Goal: Task Accomplishment & Management: Manage account settings

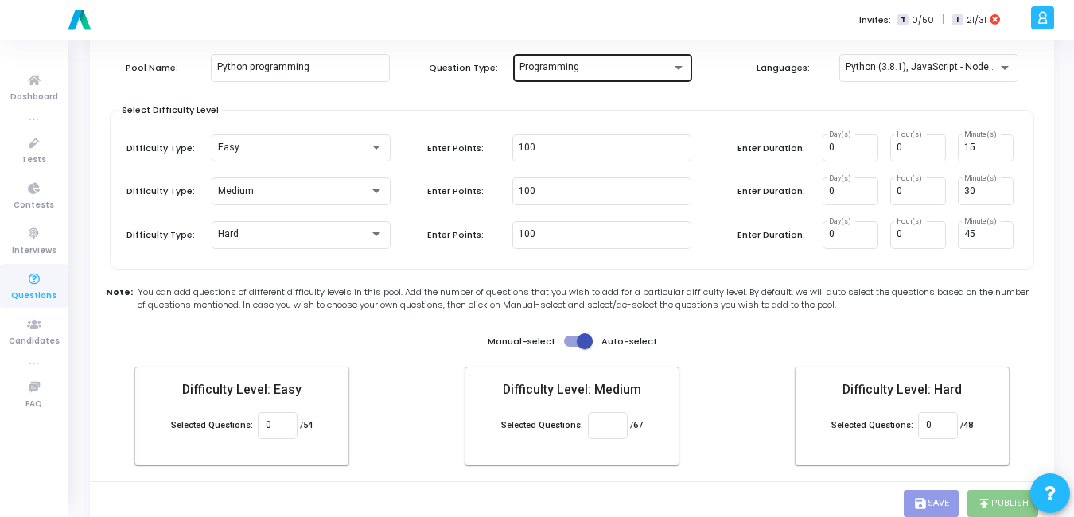
scroll to position [73, 0]
click at [703, 307] on span "You can add questions of different difficulty levels in this pool. Add the numb…" at bounding box center [589, 298] width 902 height 26
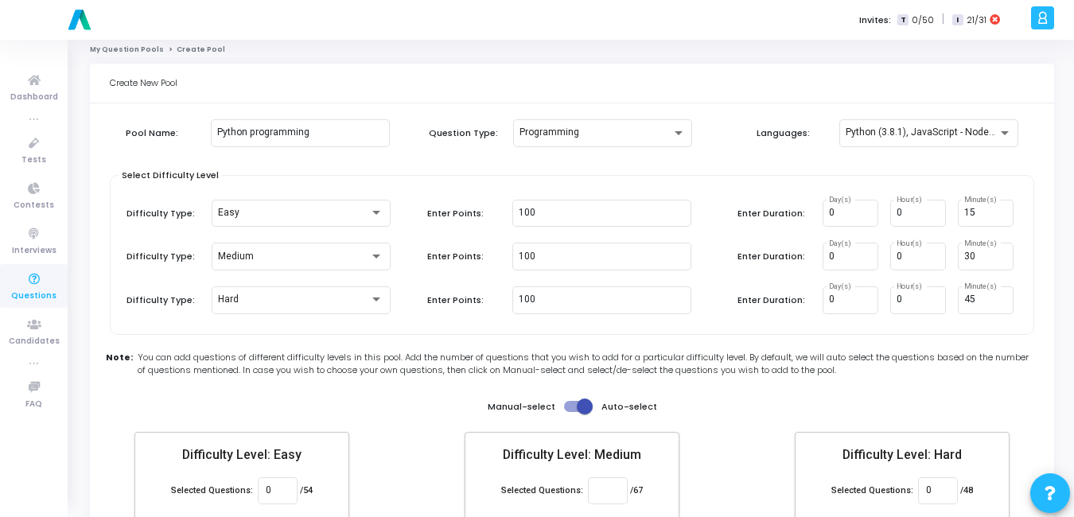
scroll to position [8, 0]
click at [875, 140] on div "Python (3.8.1), JavaScript - NodeJs (12.14.0)" at bounding box center [929, 130] width 166 height 29
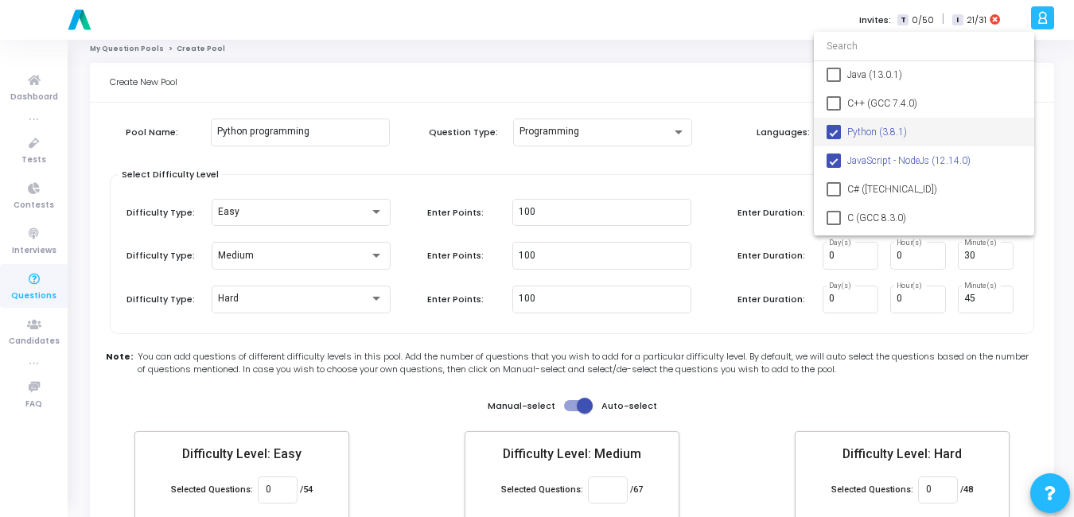
click at [775, 164] on div at bounding box center [537, 258] width 1074 height 517
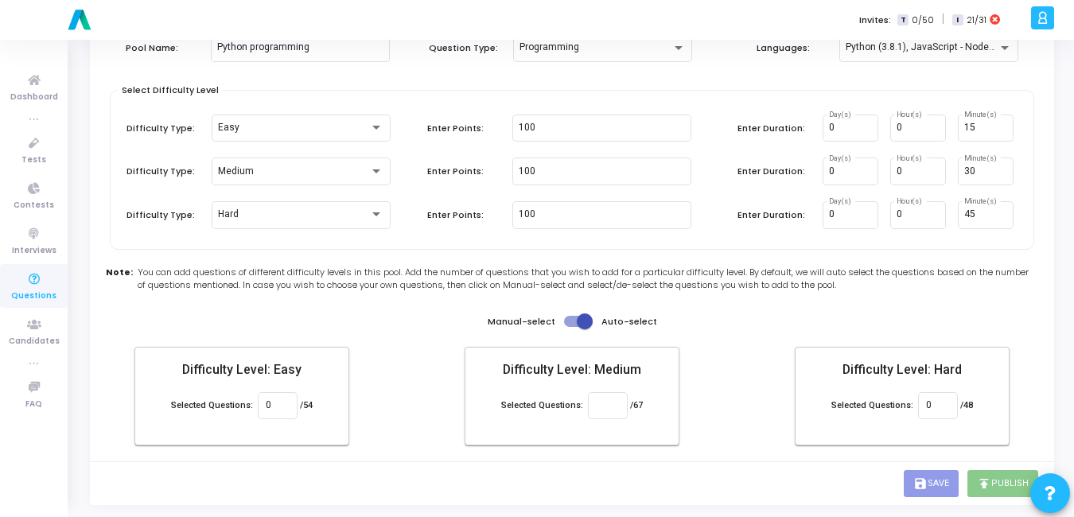
scroll to position [0, 0]
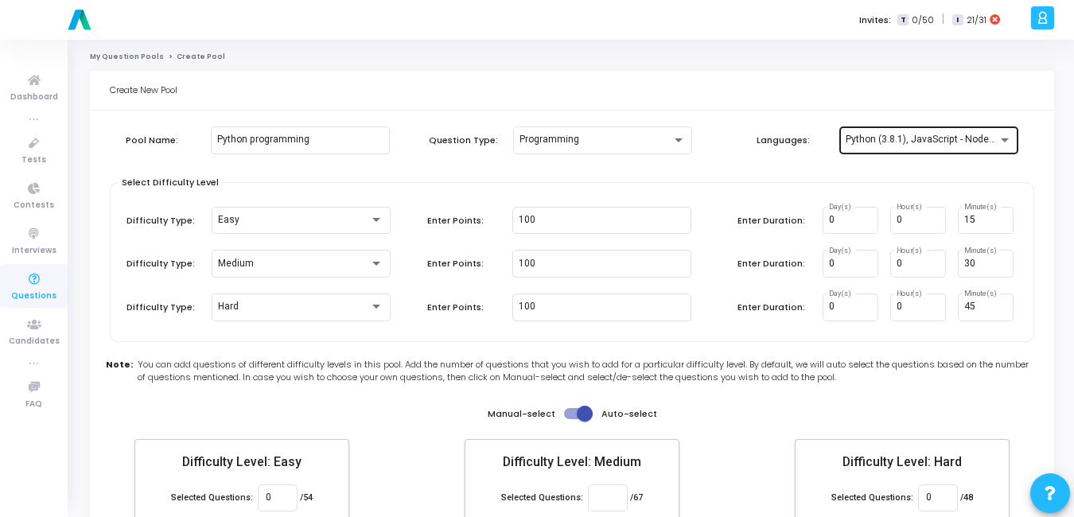
click at [966, 137] on span "Python (3.8.1), JavaScript - NodeJs (12.14.0)" at bounding box center [944, 139] width 196 height 11
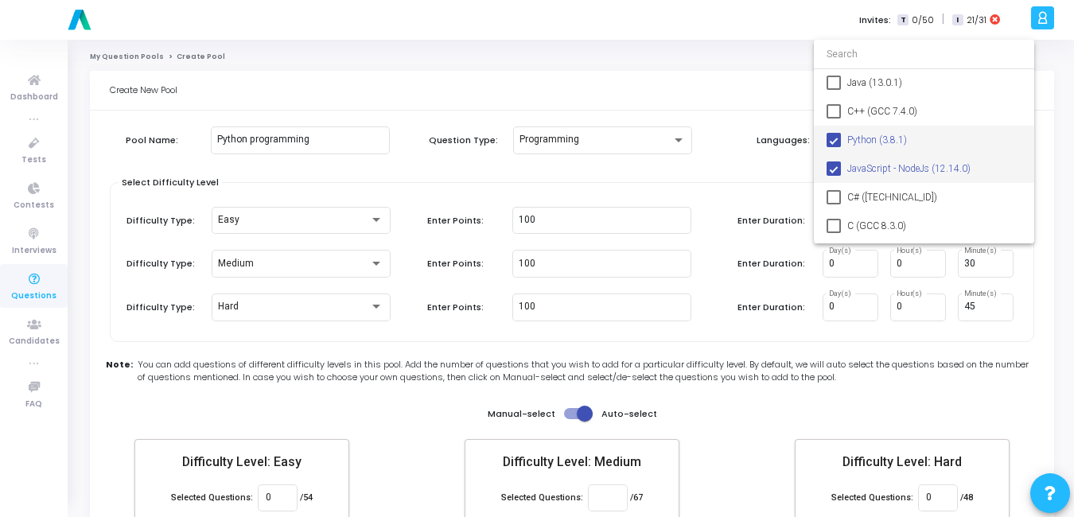
click at [836, 168] on mat-pseudo-checkbox at bounding box center [834, 169] width 14 height 14
type input "0"
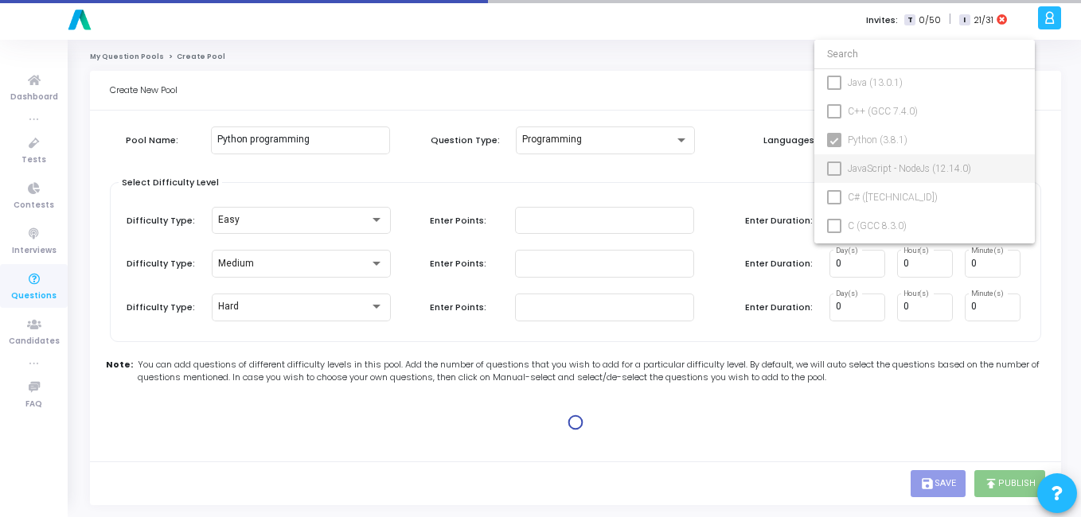
click at [780, 172] on div at bounding box center [540, 258] width 1081 height 517
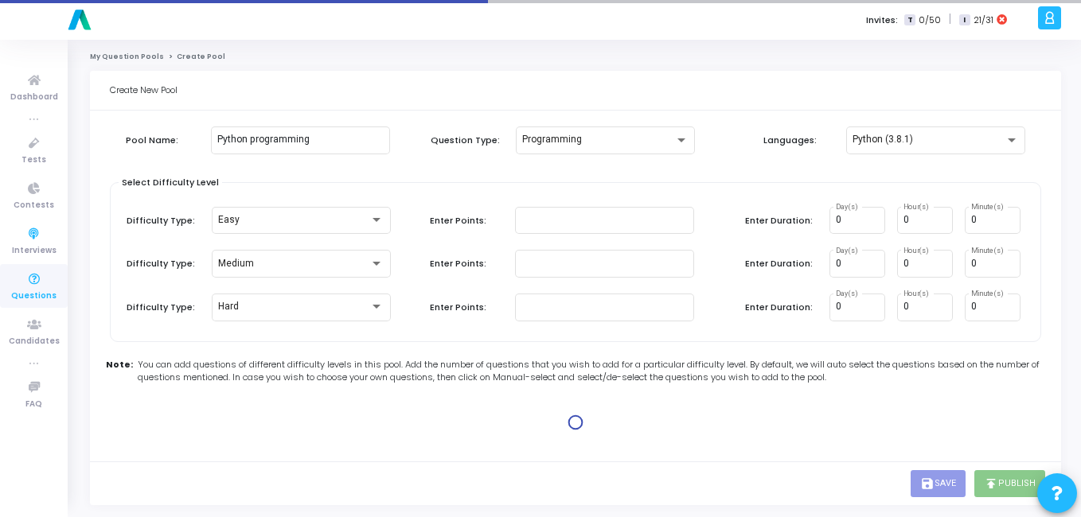
type input "100"
type input "15"
type input "100"
type input "30"
type input "100"
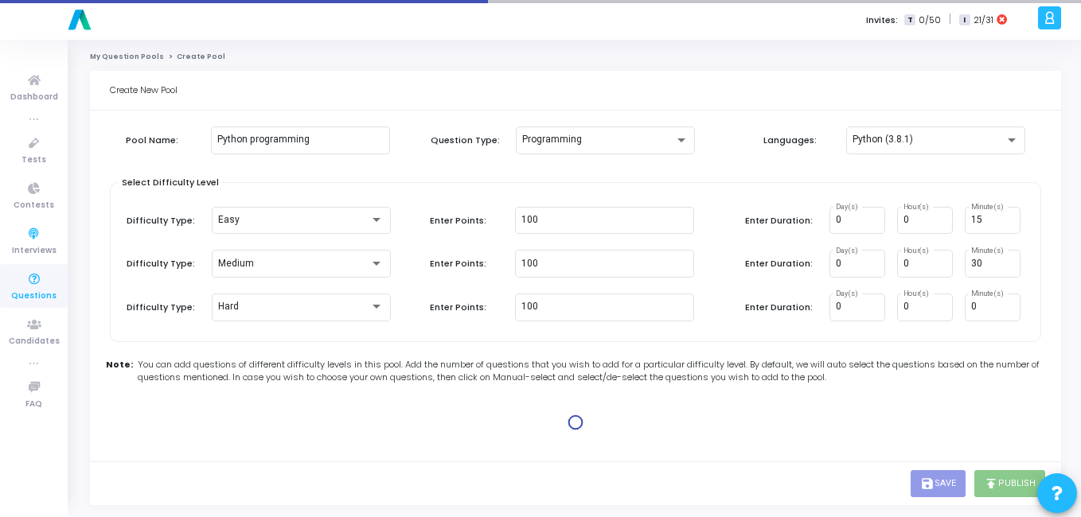
type input "45"
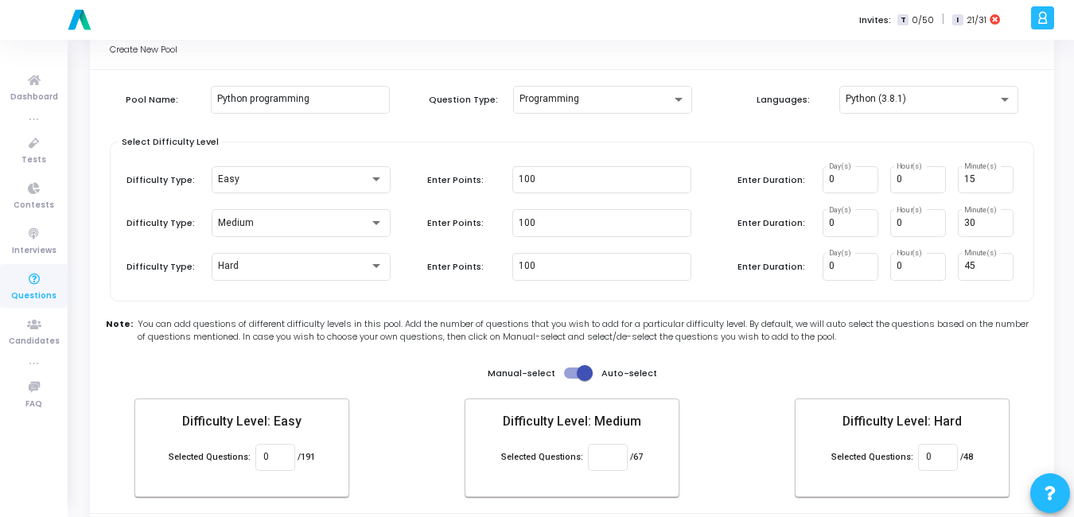
scroll to position [41, 0]
click at [255, 461] on div "0" at bounding box center [275, 455] width 40 height 29
click at [39, 150] on icon at bounding box center [34, 144] width 33 height 20
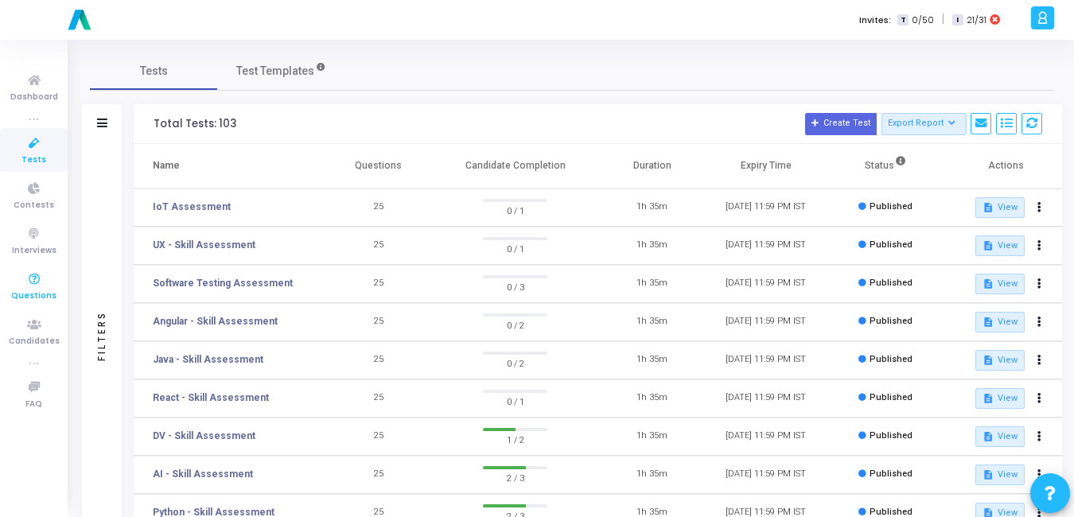
click at [37, 297] on span "Questions" at bounding box center [33, 297] width 45 height 14
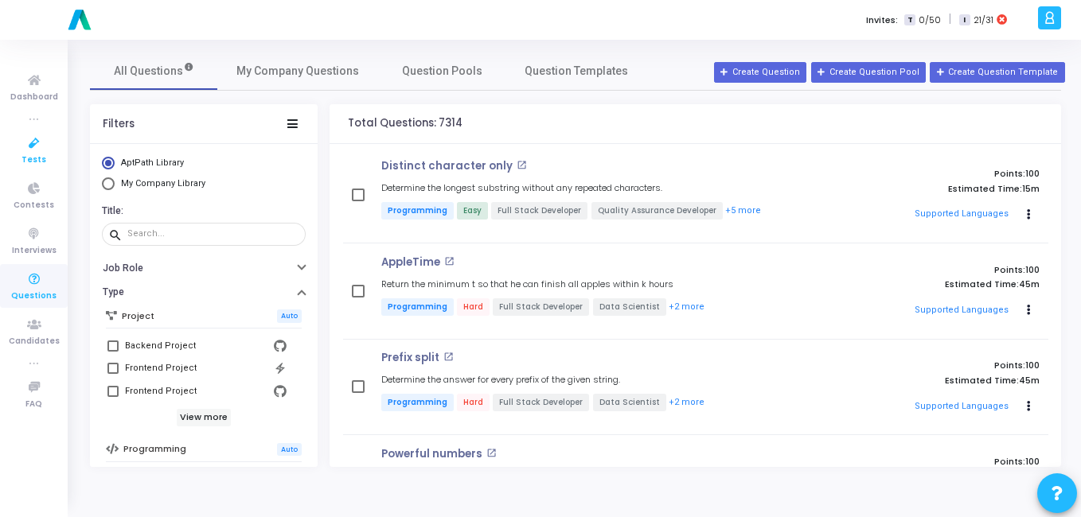
click at [41, 163] on span "Tests" at bounding box center [33, 161] width 25 height 14
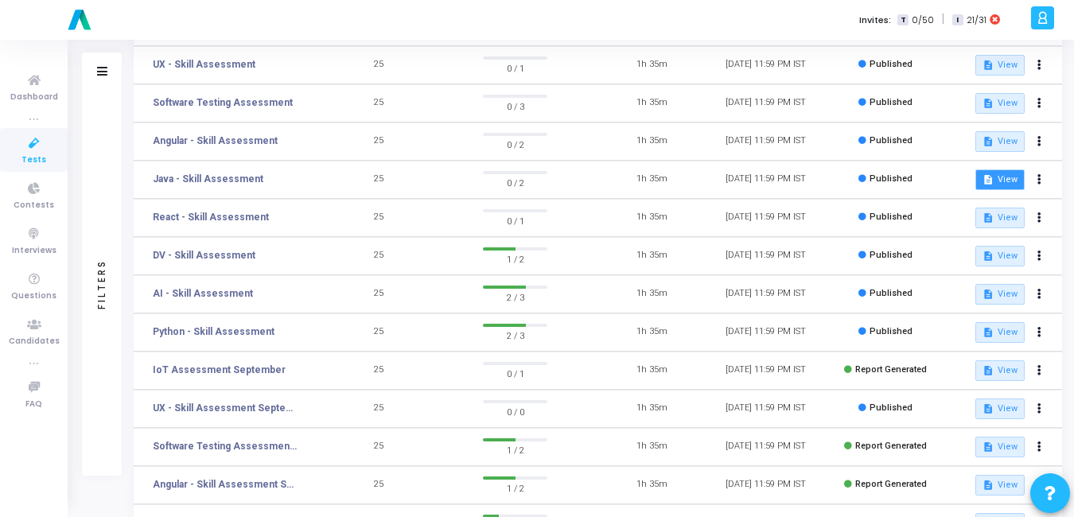
scroll to position [236, 0]
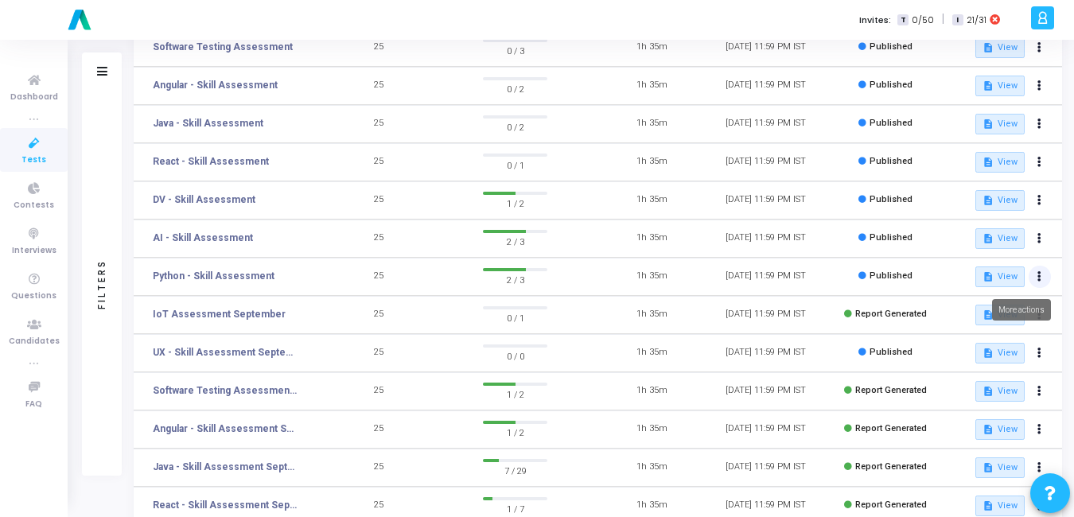
click at [1040, 284] on button at bounding box center [1040, 277] width 22 height 22
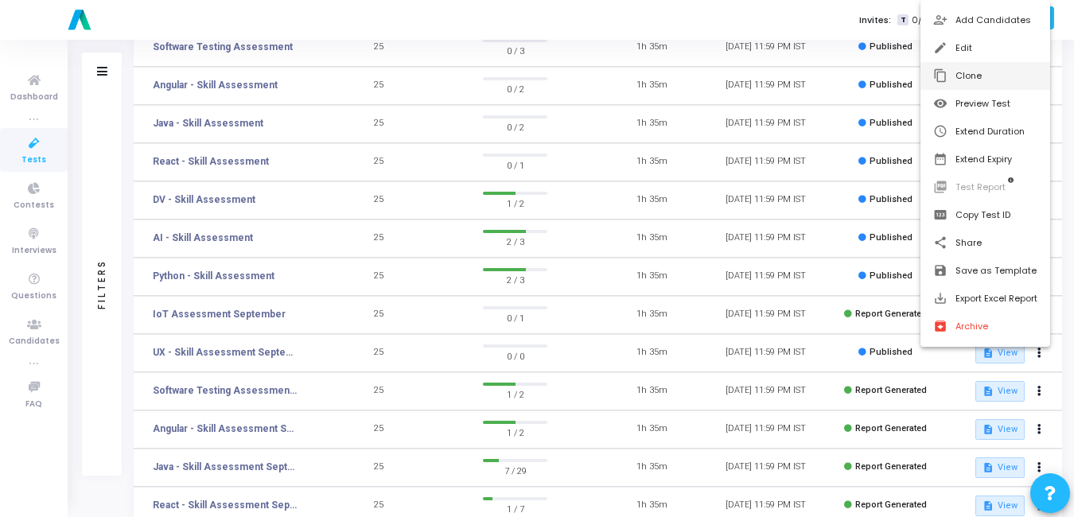
click at [984, 84] on button "content_copy Clone" at bounding box center [986, 76] width 130 height 28
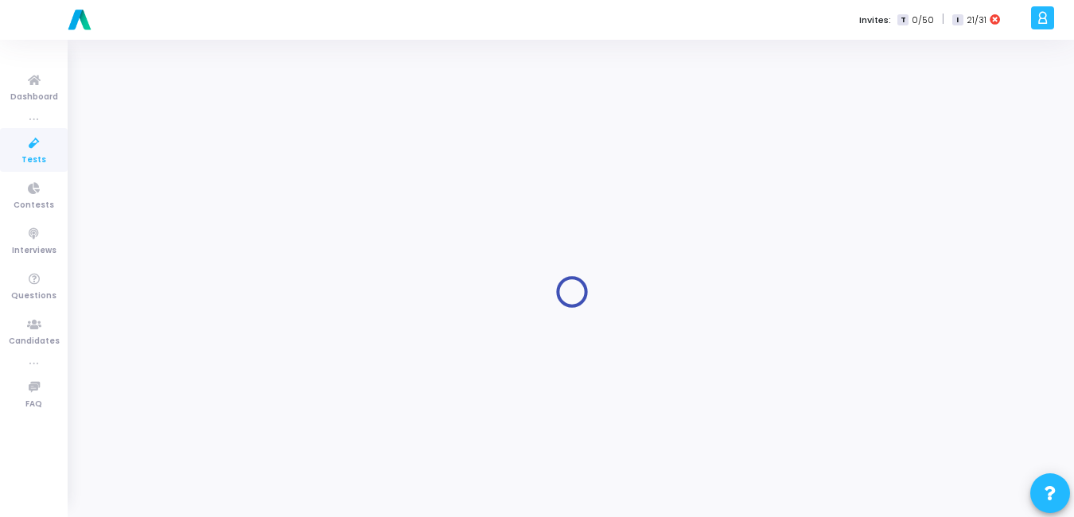
type input "Python - Skill Assessment"
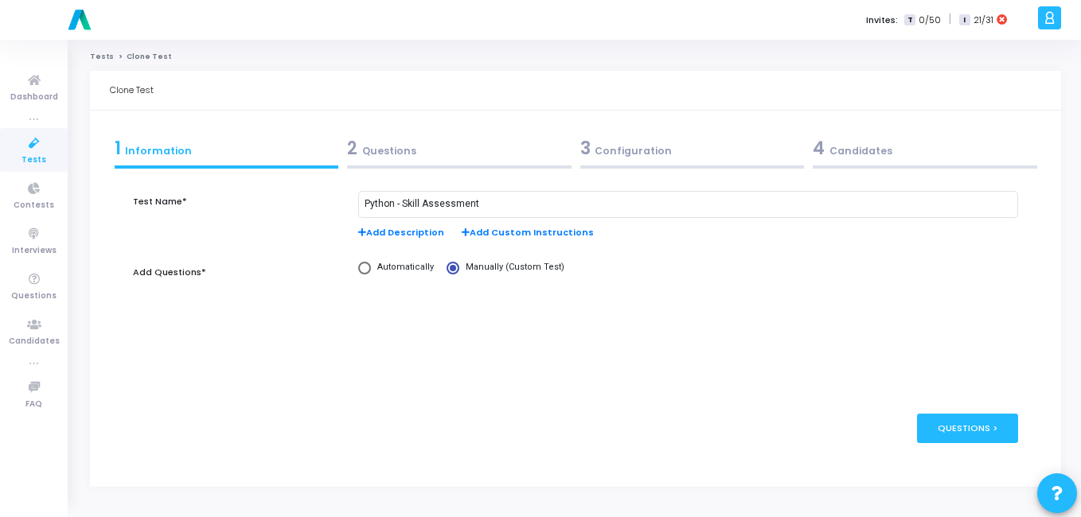
click at [392, 158] on div "2 Questions" at bounding box center [459, 148] width 224 height 26
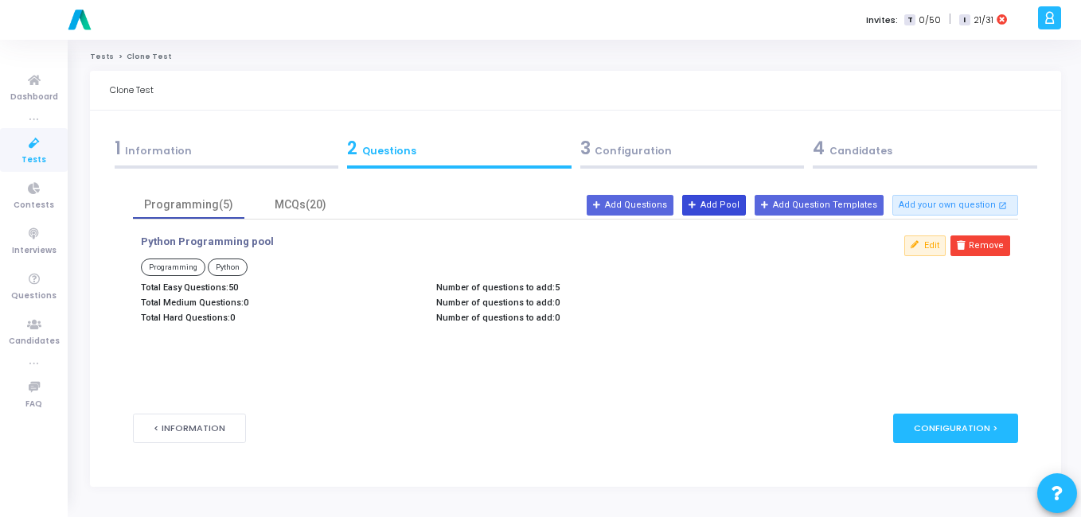
click at [733, 207] on button "Add Pool" at bounding box center [714, 205] width 64 height 21
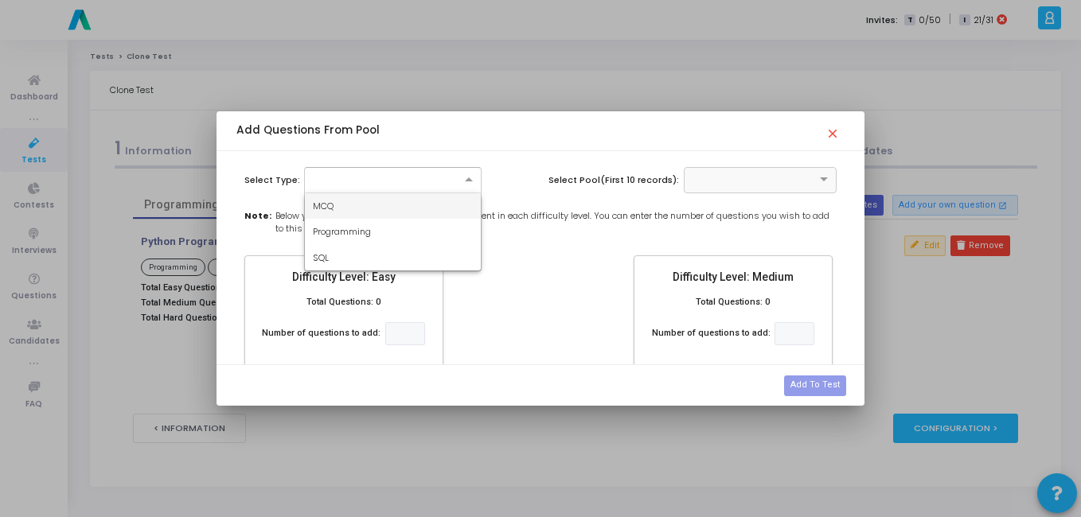
click at [386, 183] on div at bounding box center [393, 179] width 176 height 14
click at [344, 228] on span "Programming" at bounding box center [342, 231] width 58 height 13
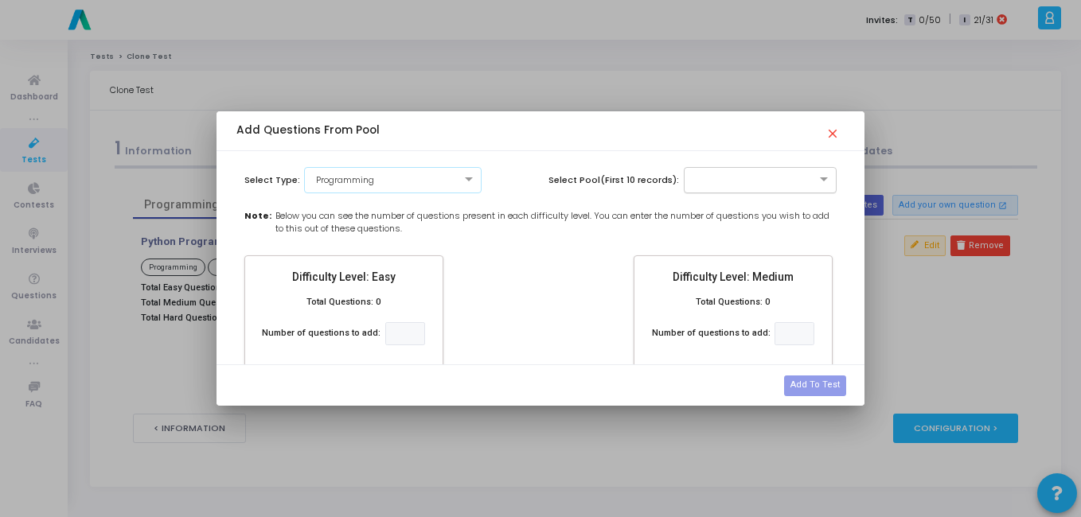
click at [772, 183] on input "text" at bounding box center [744, 179] width 104 height 14
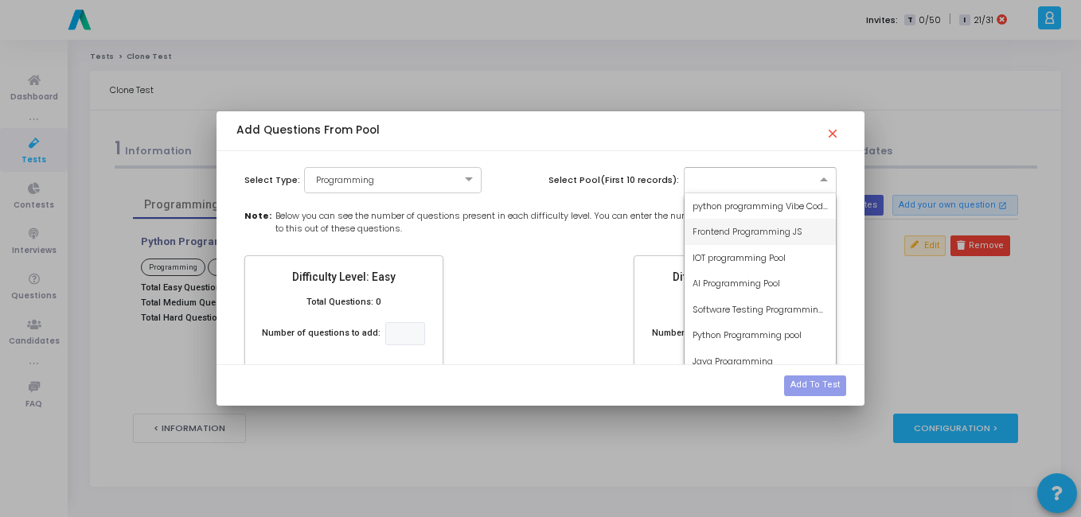
click at [721, 239] on div "Frontend Programming JS" at bounding box center [760, 232] width 152 height 26
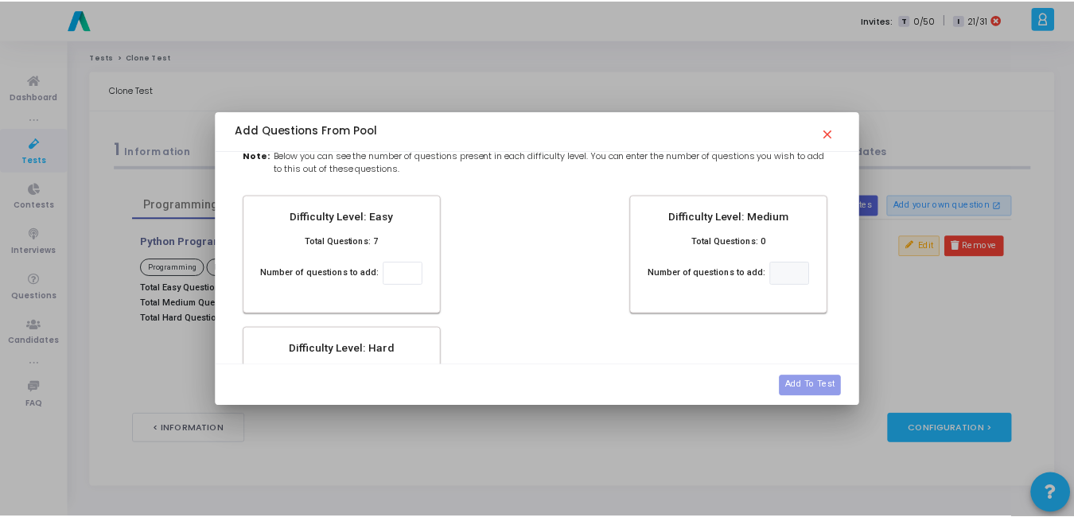
scroll to position [61, 0]
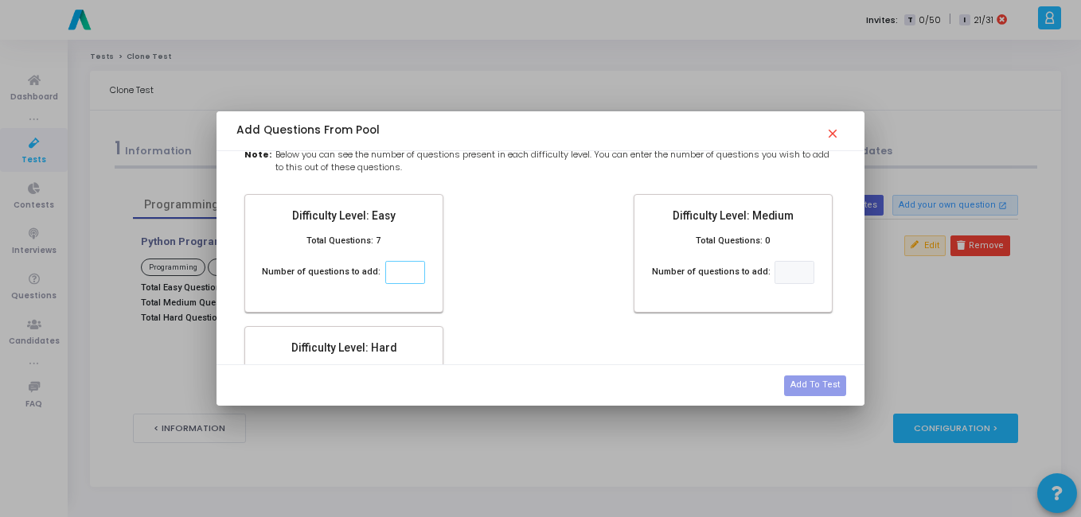
click at [400, 274] on input "number" at bounding box center [405, 272] width 40 height 23
type input "6"
click at [832, 388] on button "Add To Test" at bounding box center [815, 386] width 62 height 21
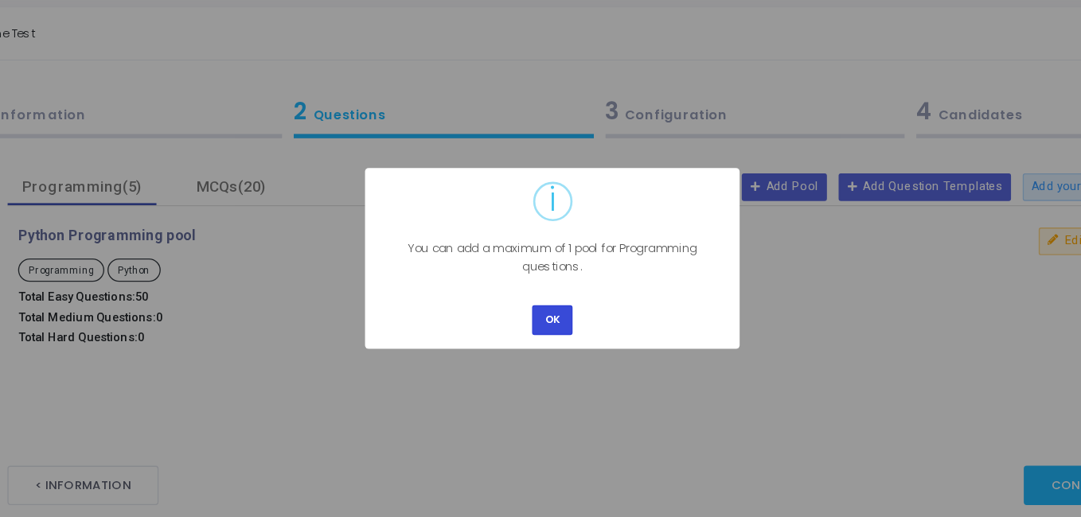
click at [544, 301] on button "OK" at bounding box center [540, 304] width 30 height 21
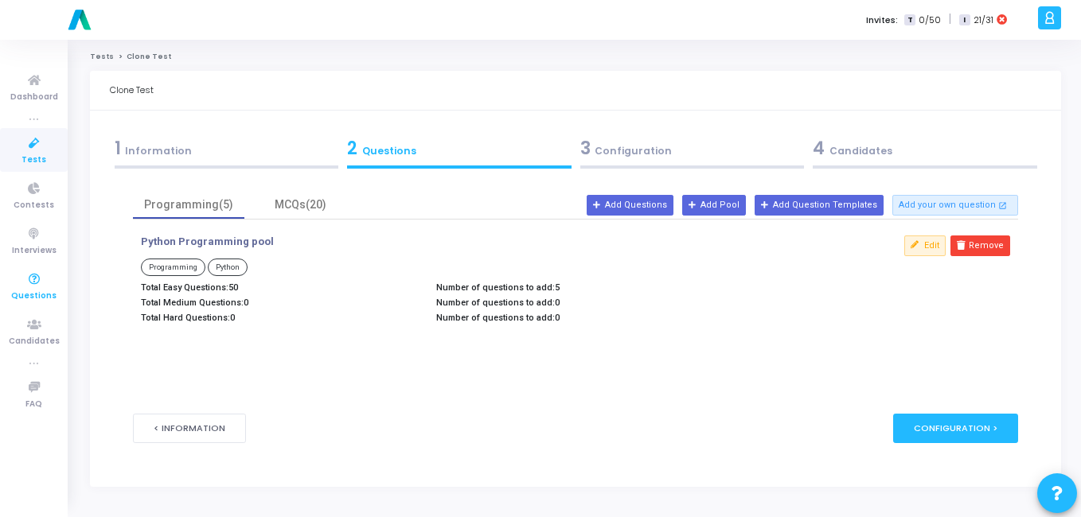
click at [31, 292] on span "Questions" at bounding box center [33, 297] width 45 height 14
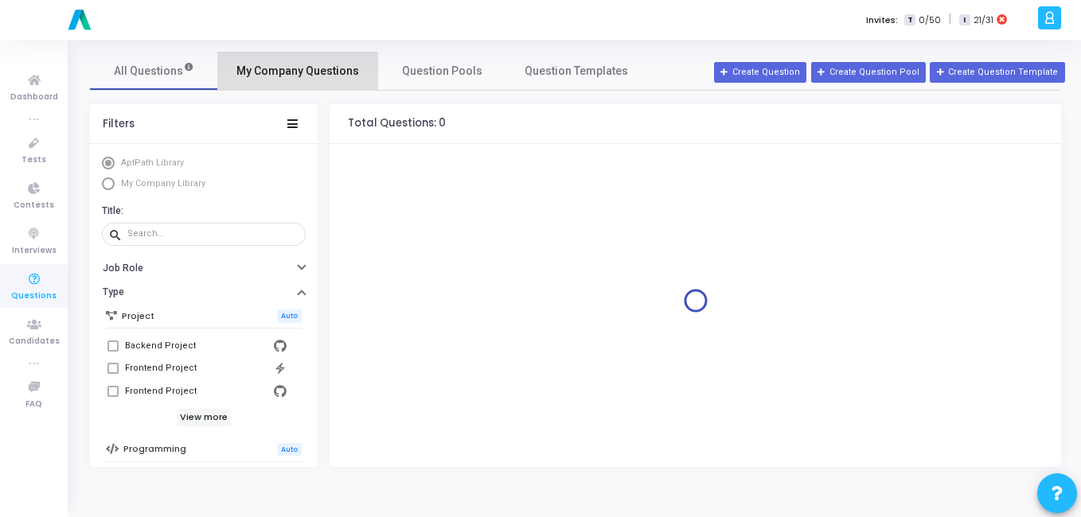
click at [340, 76] on span "My Company Questions" at bounding box center [297, 71] width 123 height 17
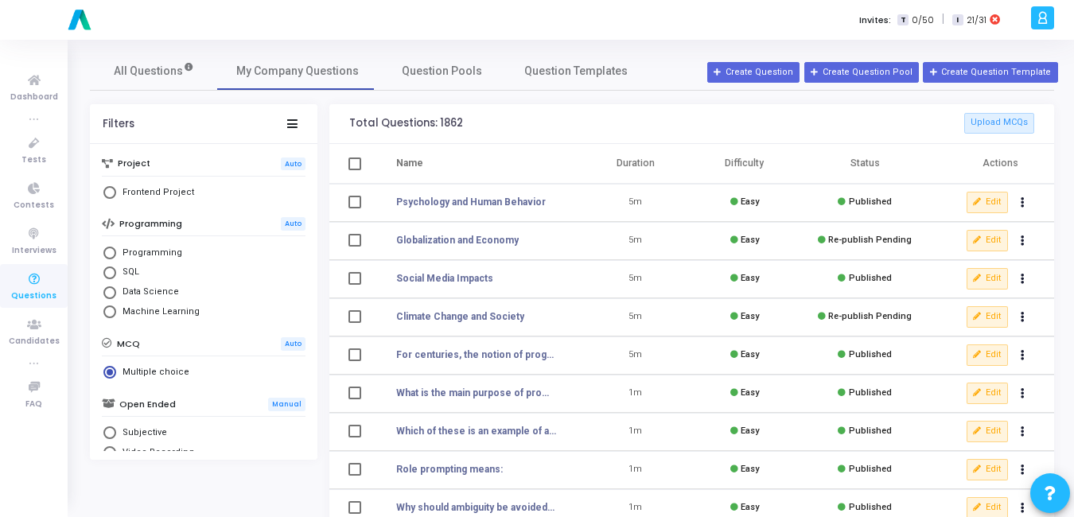
click at [107, 192] on span "Select Library" at bounding box center [109, 192] width 13 height 13
click at [107, 192] on input "Frontend Project" at bounding box center [109, 192] width 13 height 13
radio input "true"
radio input "false"
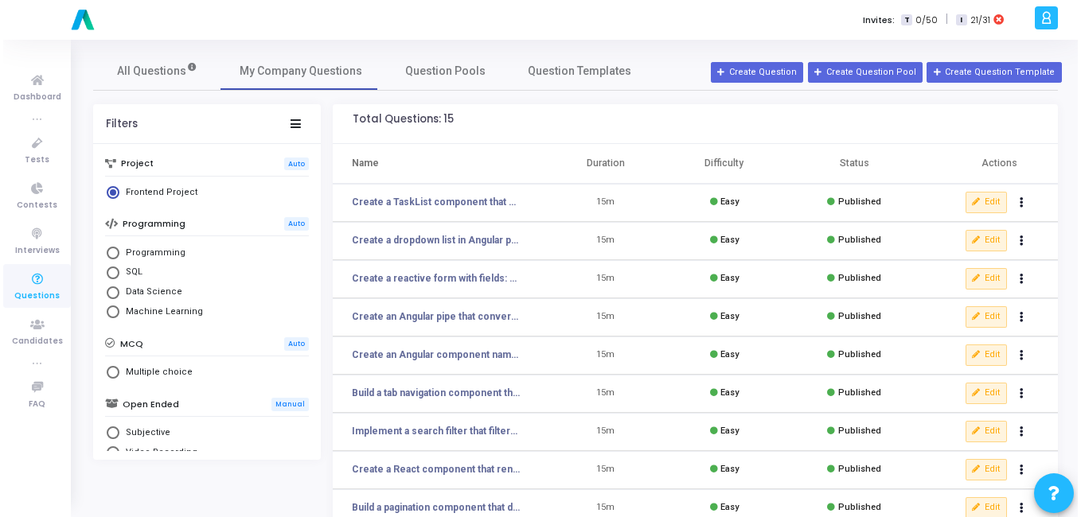
scroll to position [26, 0]
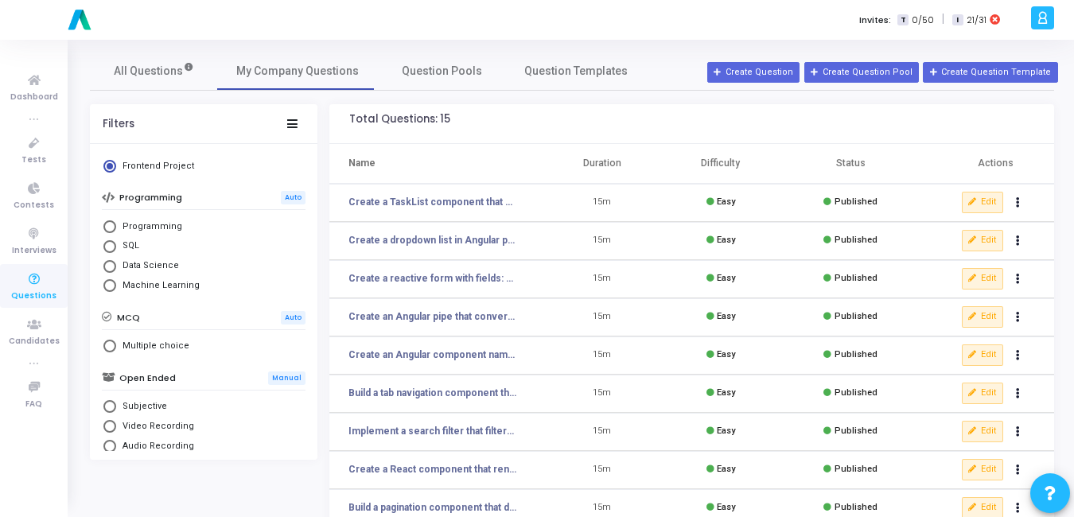
click at [118, 228] on span "Programming" at bounding box center [149, 227] width 66 height 14
click at [116, 228] on input "Programming" at bounding box center [109, 226] width 13 height 13
radio input "true"
radio input "false"
click at [442, 72] on span "Question Pools" at bounding box center [442, 71] width 80 height 17
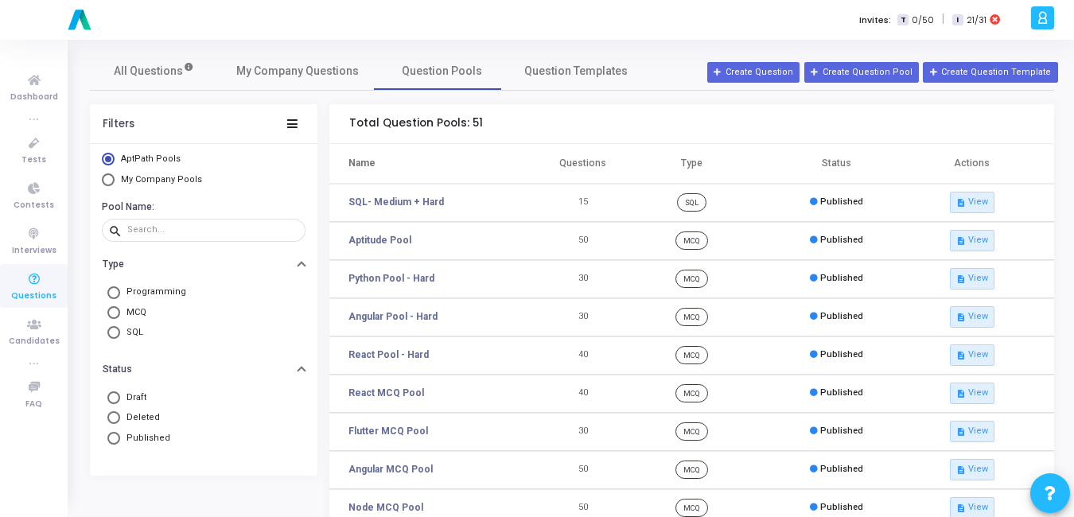
click at [154, 178] on span "My Company Pools" at bounding box center [161, 179] width 81 height 10
click at [115, 178] on input "My Company Pools" at bounding box center [108, 179] width 13 height 13
radio input "true"
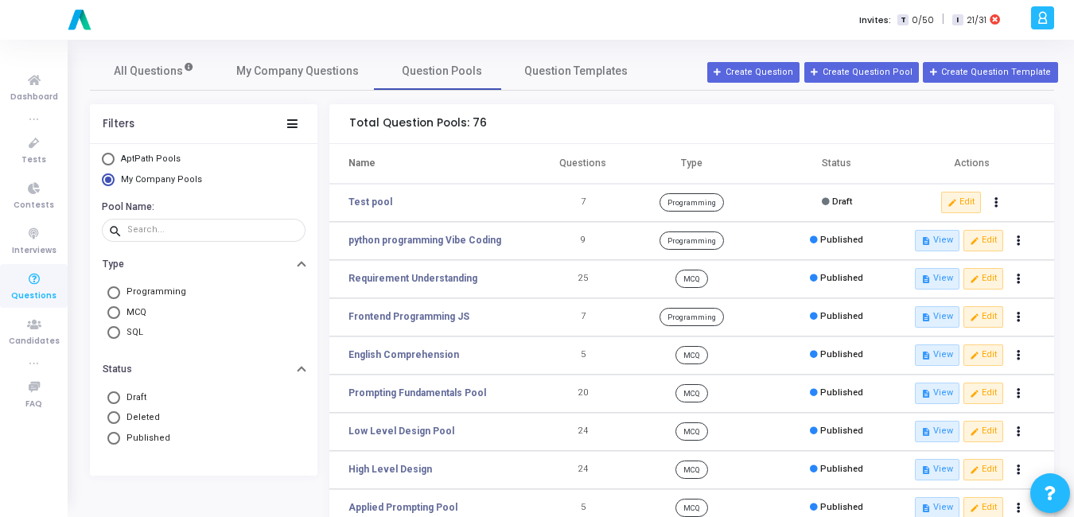
click at [520, 323] on td "Frontend Programming JS" at bounding box center [437, 317] width 217 height 38
click at [575, 164] on th "Questions" at bounding box center [583, 164] width 72 height 40
click at [543, 67] on span "Question Templates" at bounding box center [575, 71] width 103 height 17
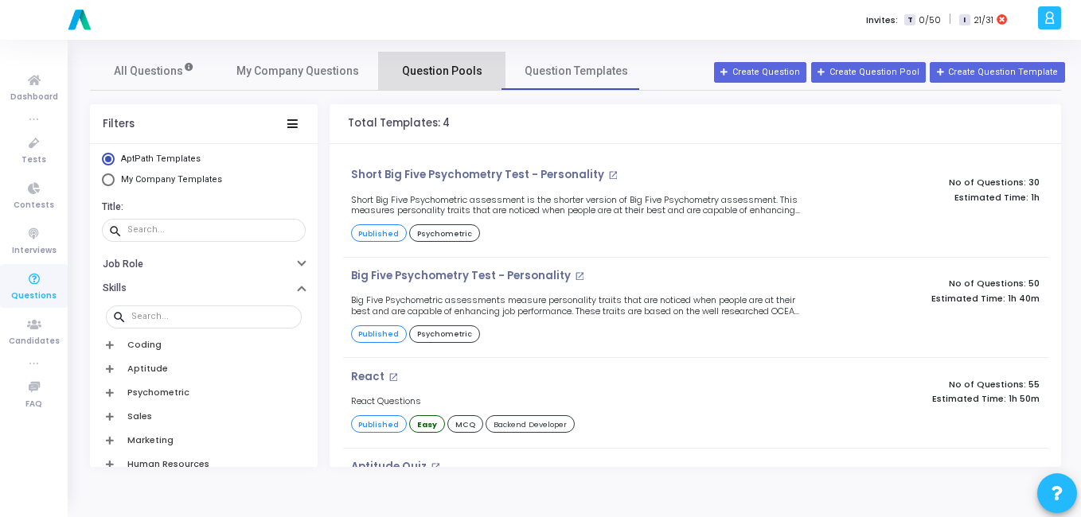
click at [445, 63] on span "Question Pools" at bounding box center [442, 71] width 80 height 17
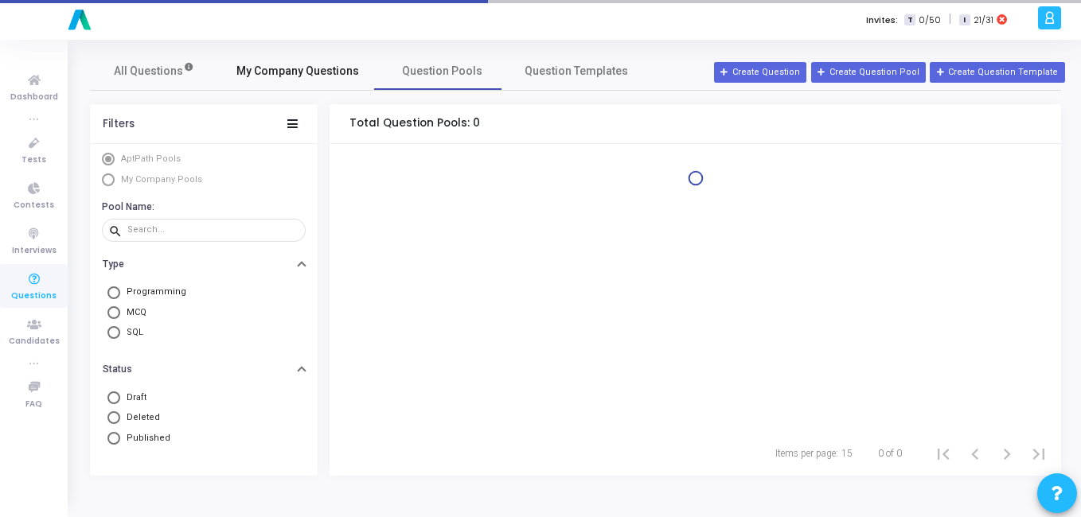
click at [340, 67] on span "My Company Questions" at bounding box center [297, 71] width 123 height 17
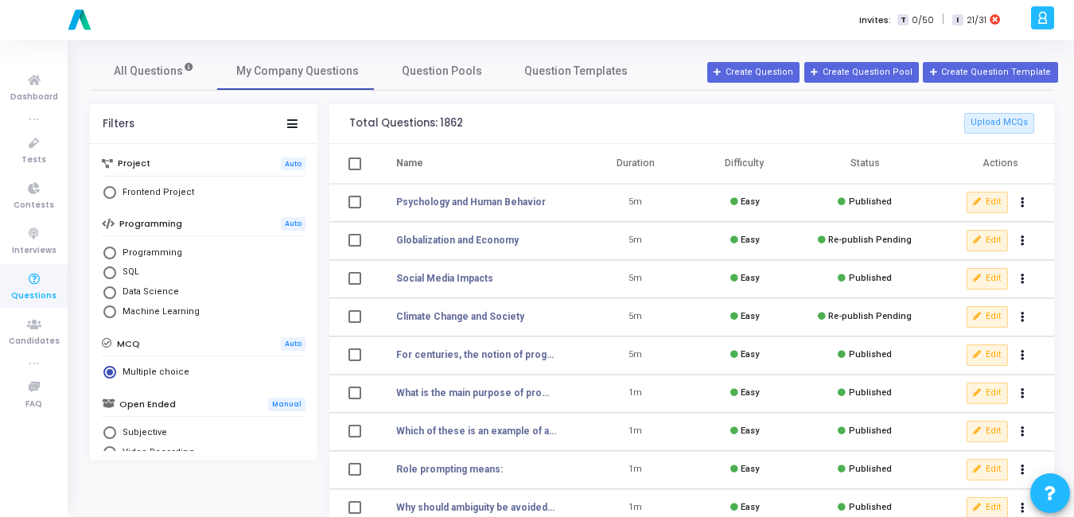
click at [111, 255] on span "Select Library" at bounding box center [109, 253] width 13 height 13
click at [111, 255] on input "Programming" at bounding box center [109, 253] width 13 height 13
radio input "true"
radio input "false"
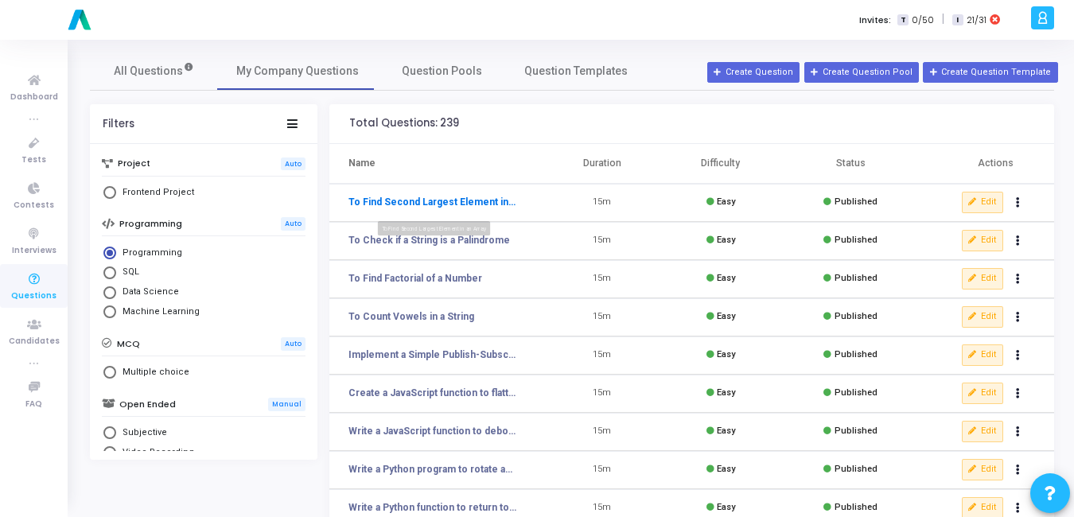
click at [453, 197] on link "To Find Second Largest Element in an Array" at bounding box center [433, 202] width 169 height 14
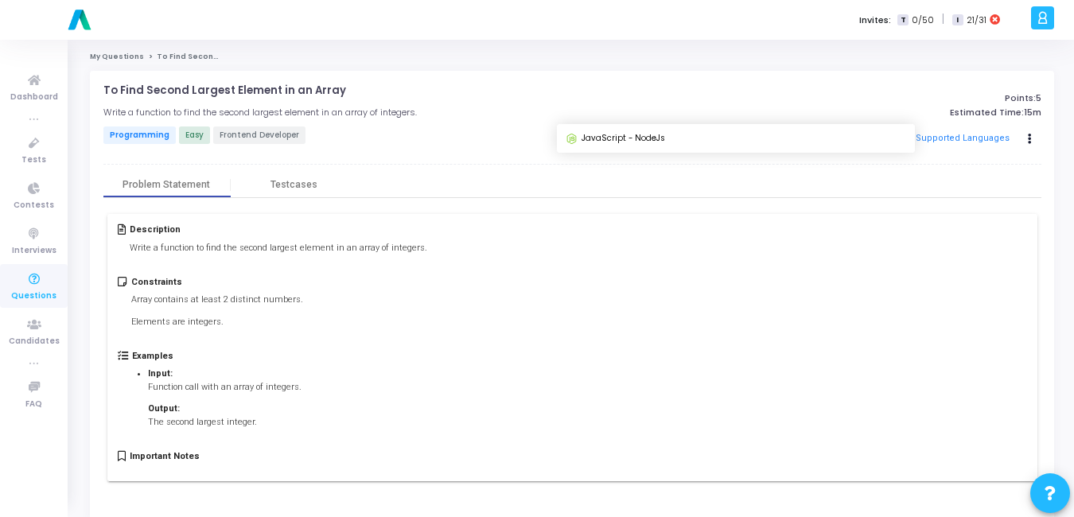
click at [940, 133] on button "Supported Languages" at bounding box center [963, 139] width 104 height 24
click at [950, 136] on button "Supported Languages" at bounding box center [963, 139] width 104 height 24
click at [937, 135] on button "Supported Languages" at bounding box center [963, 139] width 104 height 24
click at [35, 285] on icon at bounding box center [34, 280] width 33 height 20
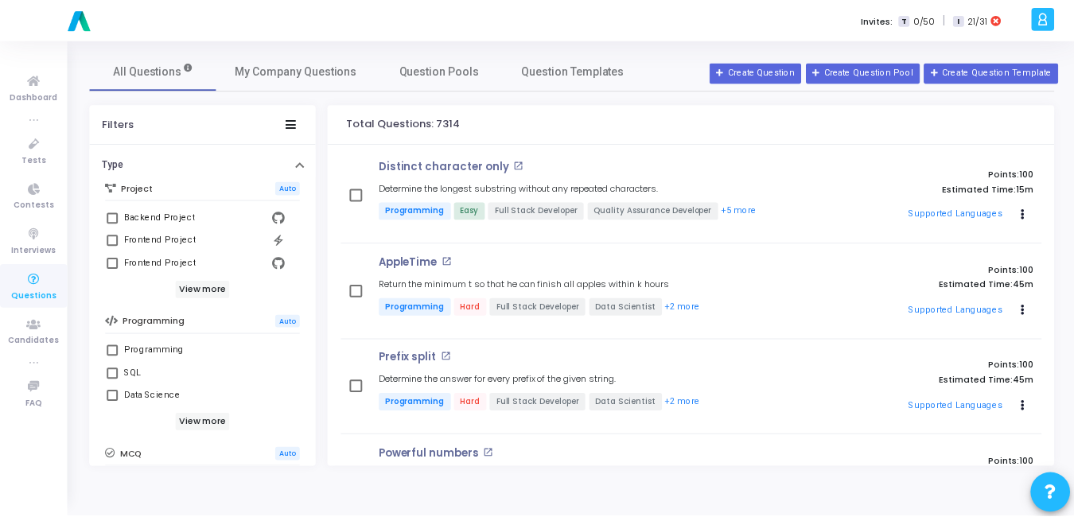
scroll to position [411, 0]
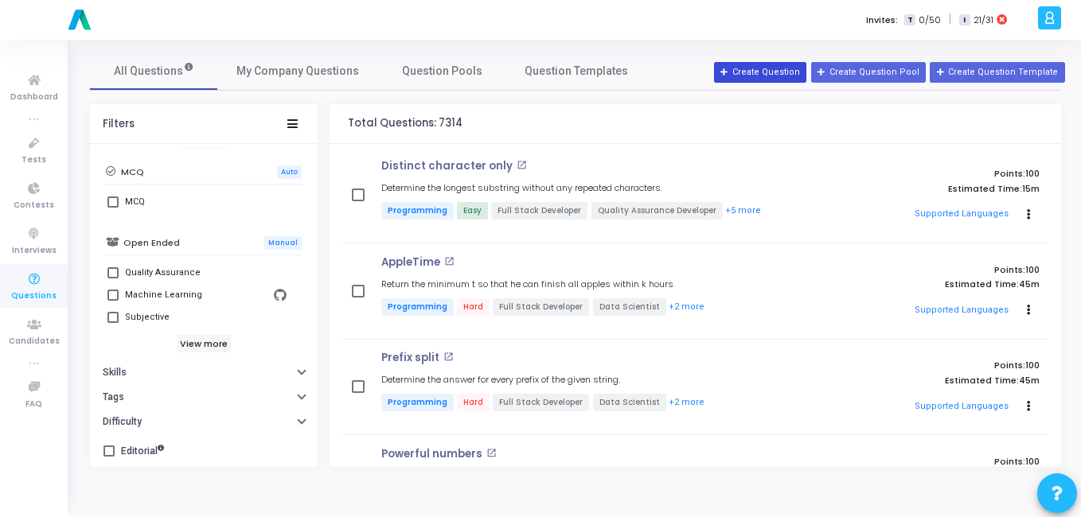
click at [789, 71] on button "Create Question" at bounding box center [760, 72] width 92 height 21
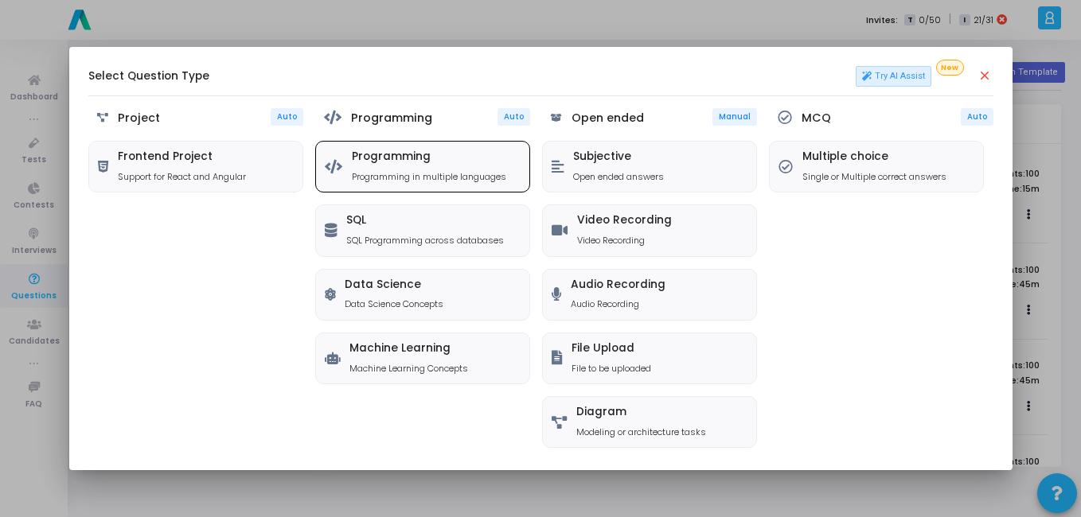
click at [414, 173] on p "Programming in multiple languages" at bounding box center [429, 177] width 154 height 14
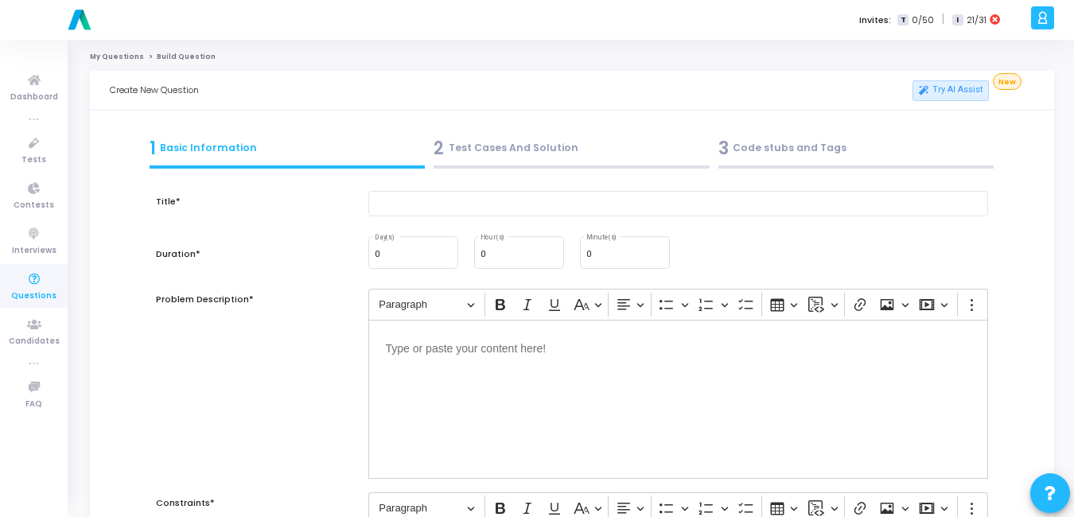
click at [731, 153] on div "3 Code stubs and Tags" at bounding box center [857, 148] width 276 height 26
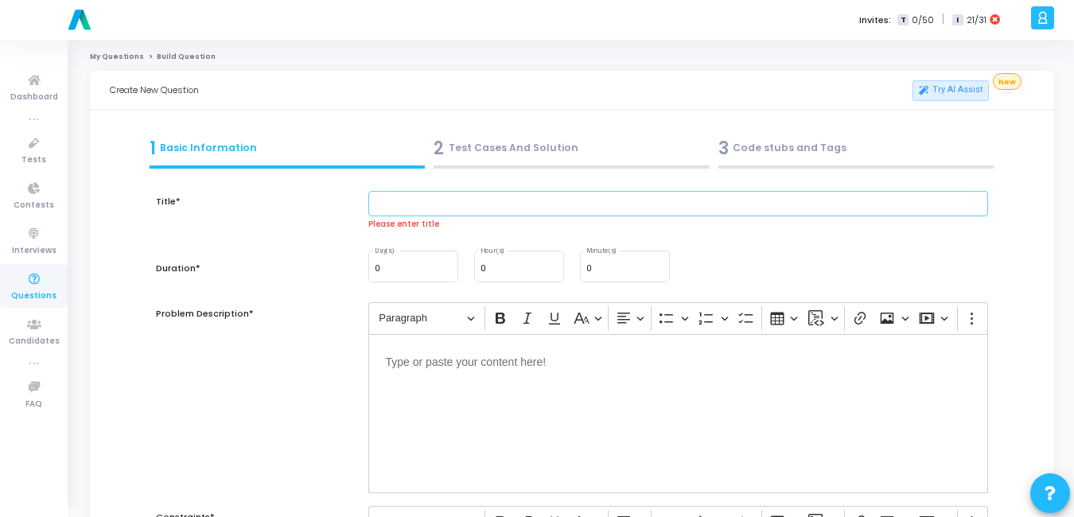
click at [586, 198] on input "text" at bounding box center [678, 204] width 620 height 26
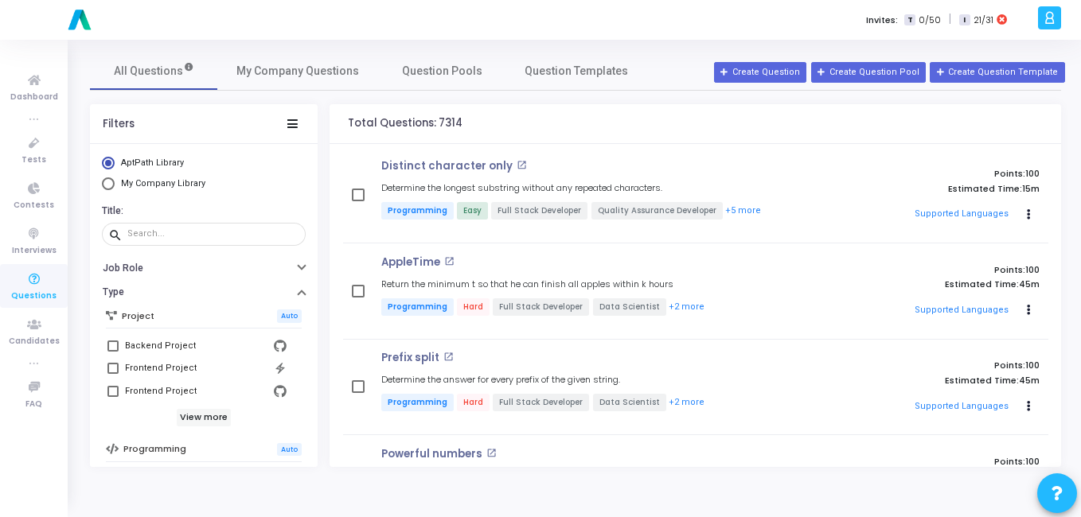
click at [106, 181] on span "Select Library" at bounding box center [108, 183] width 13 height 13
click at [106, 181] on input "My Company Library" at bounding box center [108, 183] width 13 height 13
radio input "true"
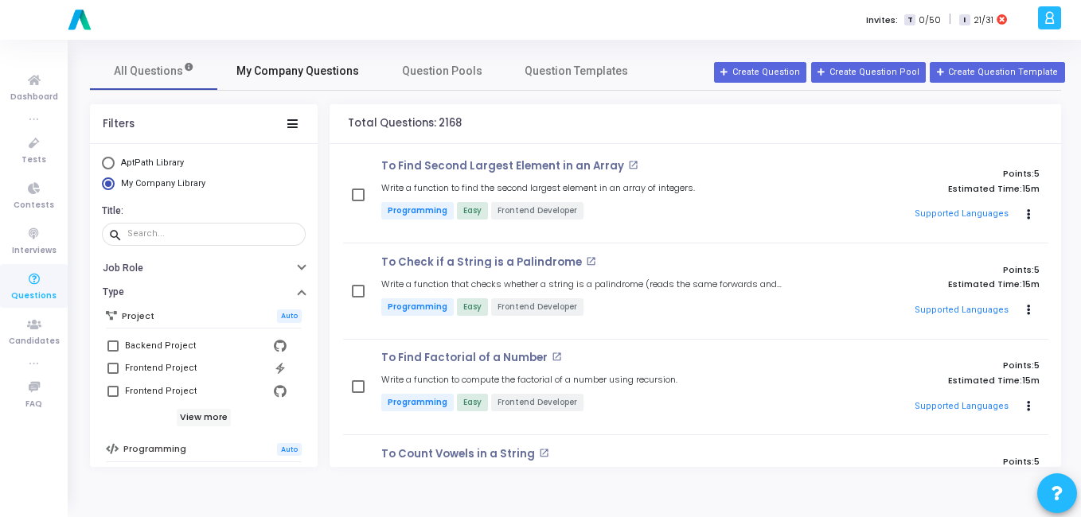
click at [290, 57] on link "My Company Questions" at bounding box center [297, 71] width 161 height 38
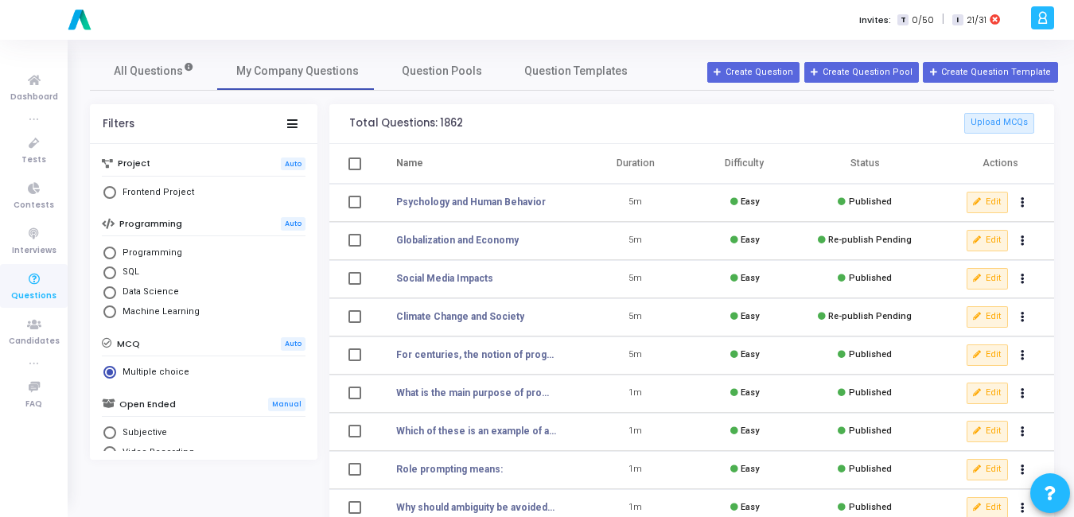
click at [108, 251] on span "Select Library" at bounding box center [109, 253] width 13 height 13
click at [108, 251] on input "Programming" at bounding box center [109, 253] width 13 height 13
radio input "true"
radio input "false"
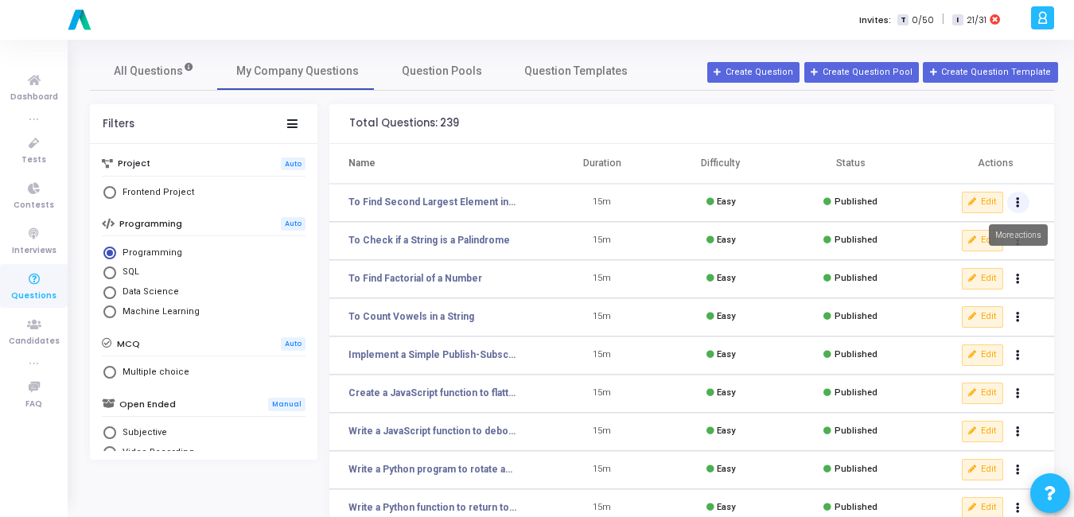
click at [1013, 208] on button "Actions" at bounding box center [1018, 203] width 22 height 22
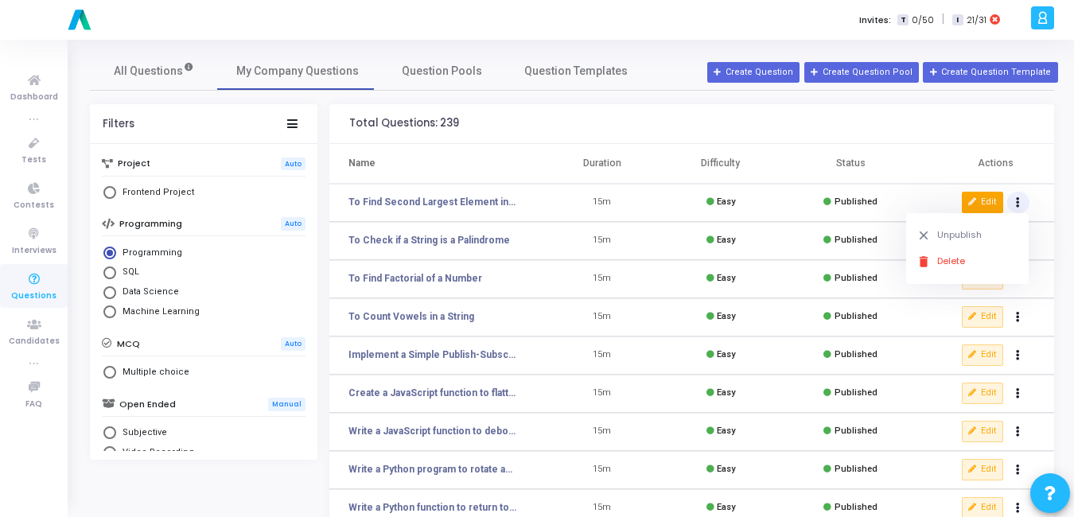
click at [991, 197] on button "Edit" at bounding box center [982, 202] width 41 height 21
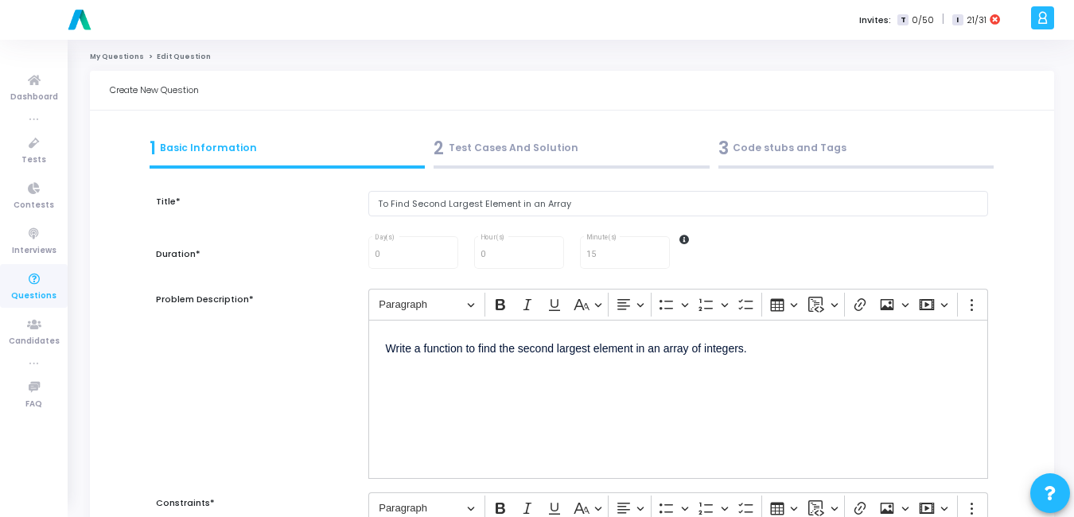
click at [746, 147] on div "3 Code stubs and Tags" at bounding box center [857, 148] width 276 height 26
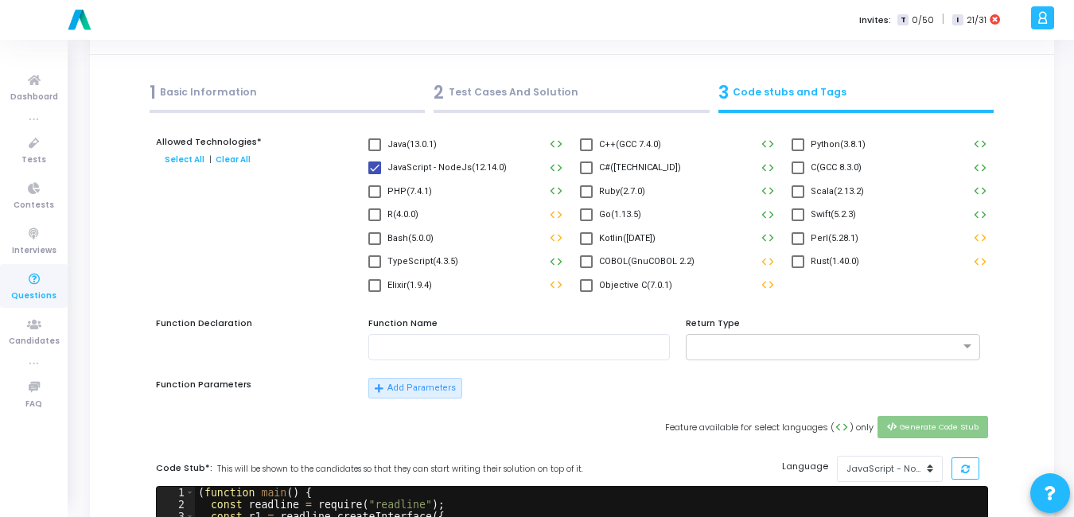
scroll to position [56, 0]
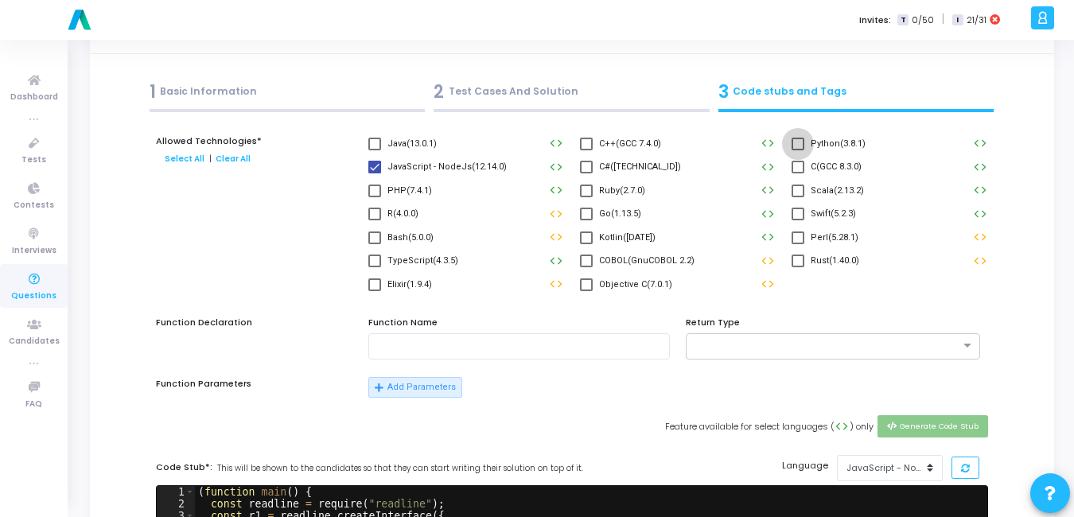
click at [799, 148] on span at bounding box center [798, 144] width 13 height 13
click at [798, 150] on input "Python(3.8.1)" at bounding box center [797, 150] width 1 height 1
checkbox input "true"
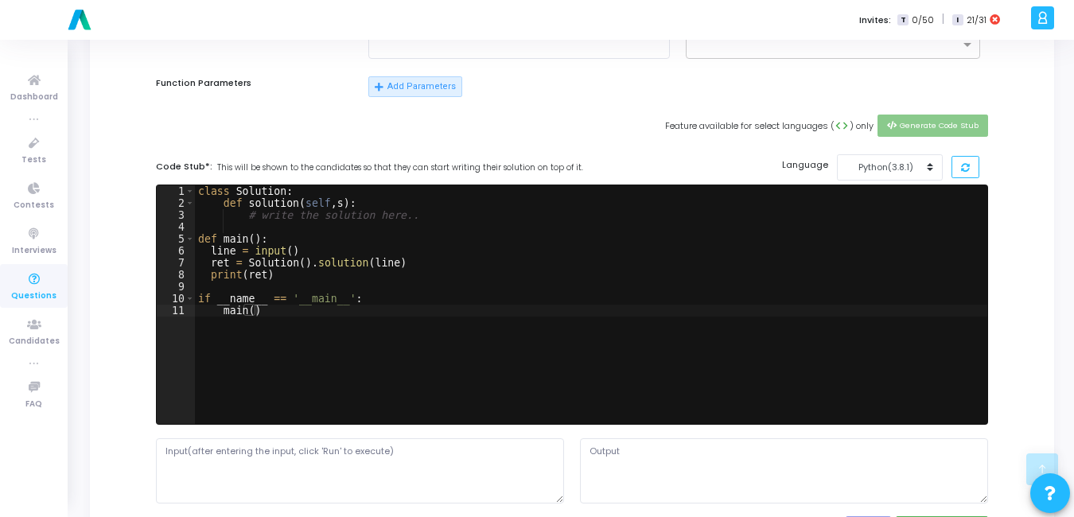
scroll to position [358, 0]
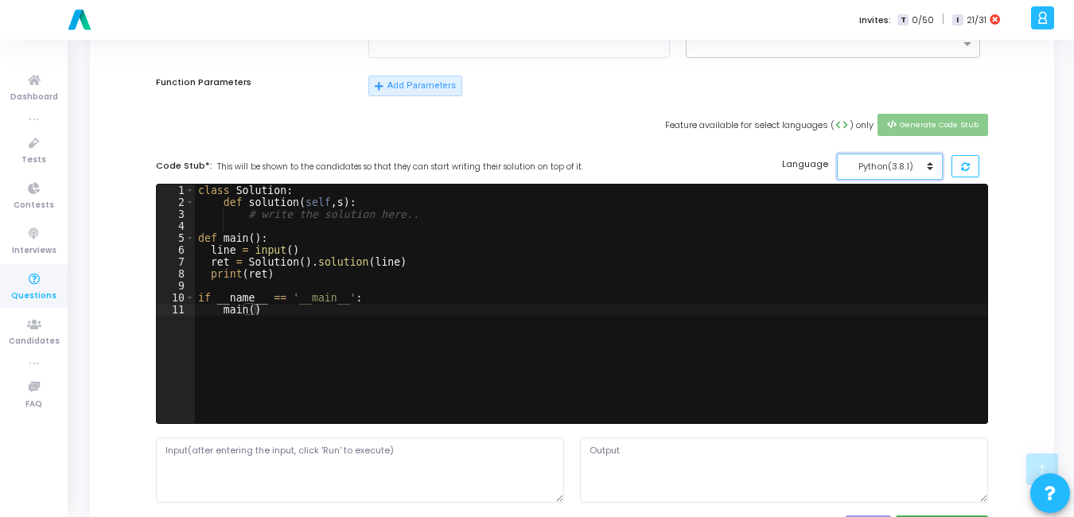
click at [894, 169] on div "Python(3.8.1)" at bounding box center [886, 167] width 78 height 14
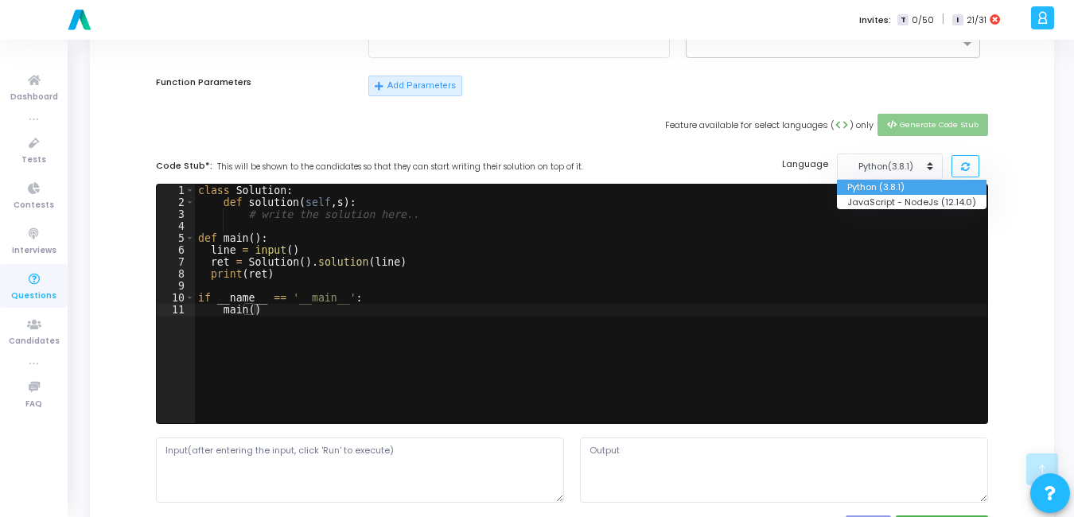
click at [884, 189] on button "Python (3.8.1)" at bounding box center [912, 187] width 150 height 15
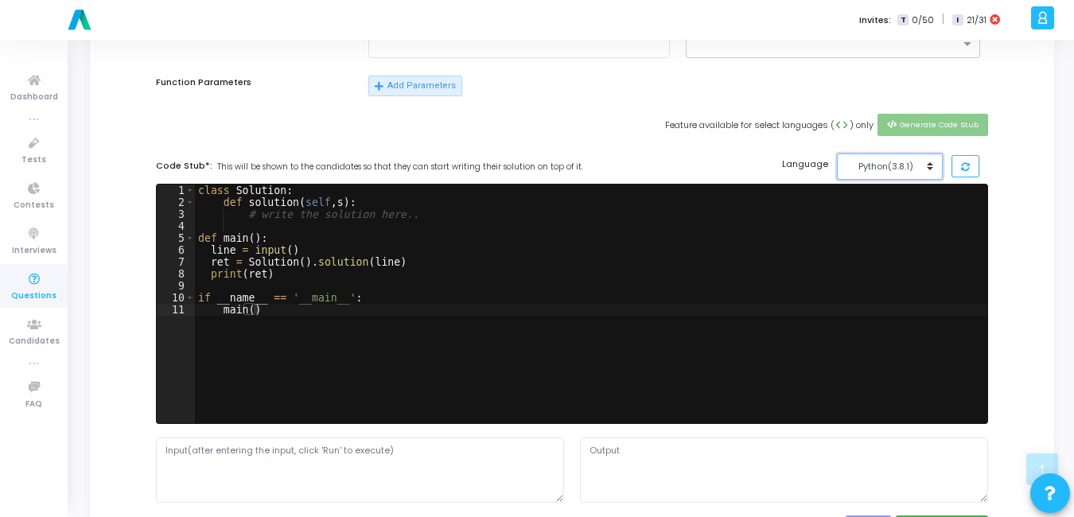
click at [890, 168] on div "Python(3.8.1)" at bounding box center [886, 167] width 78 height 14
click at [877, 196] on button "JavaScript - NodeJs (12.14.0)" at bounding box center [912, 202] width 150 height 15
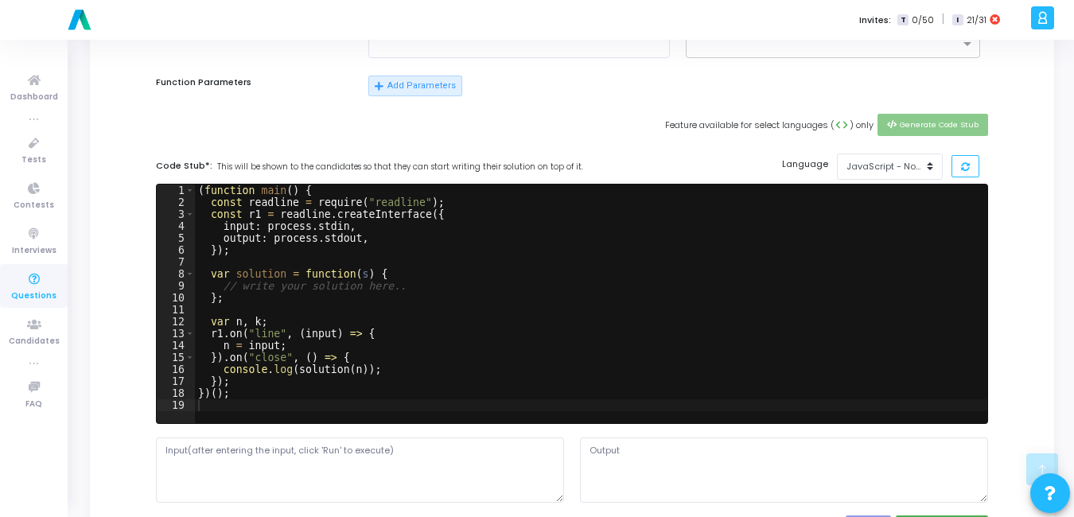
click at [1015, 187] on div "Title* To Find Second Largest Element in an Array Duration* 0 Day(s) 0 Hour(s) …" at bounding box center [572, 330] width 925 height 1030
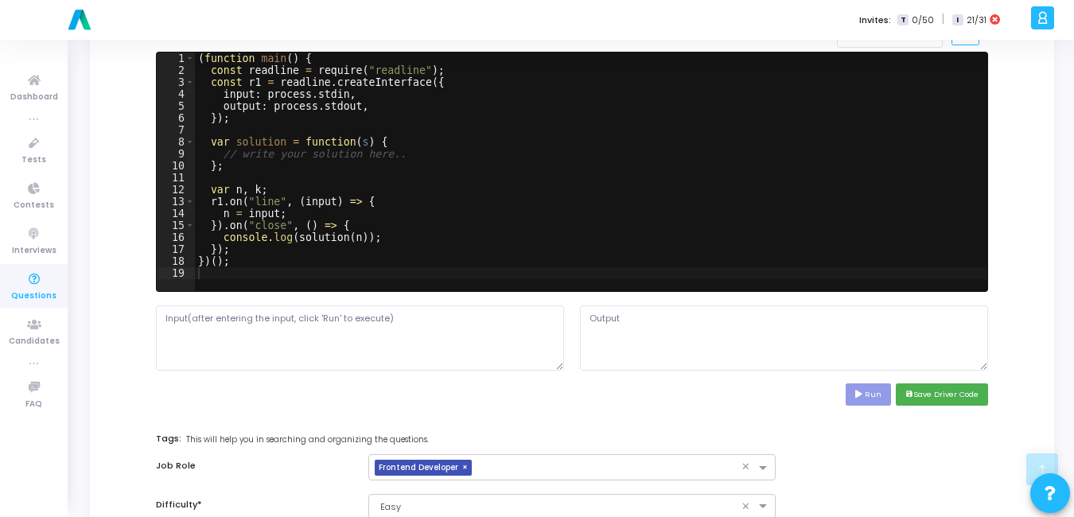
scroll to position [491, 0]
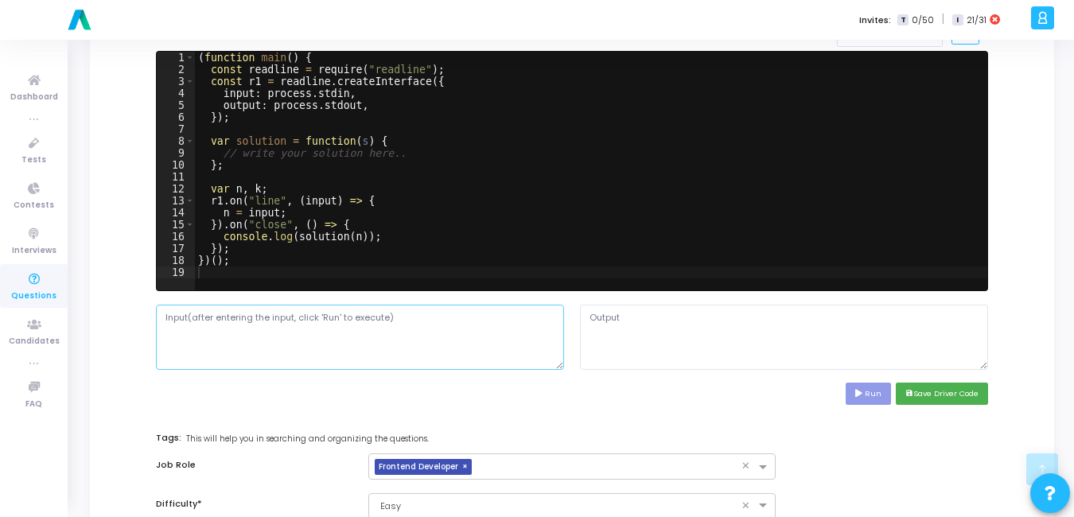
click at [406, 346] on textarea at bounding box center [360, 337] width 408 height 65
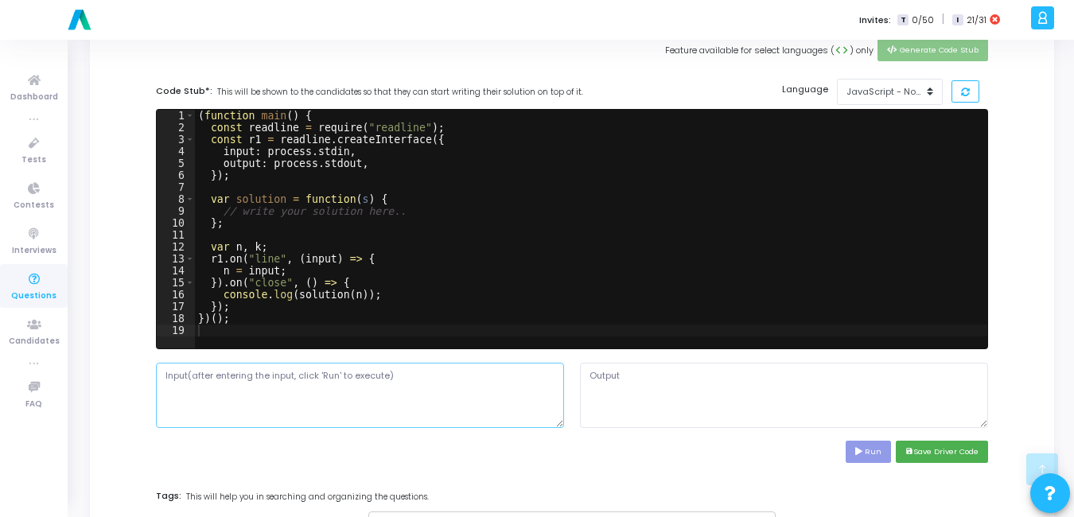
scroll to position [469, 0]
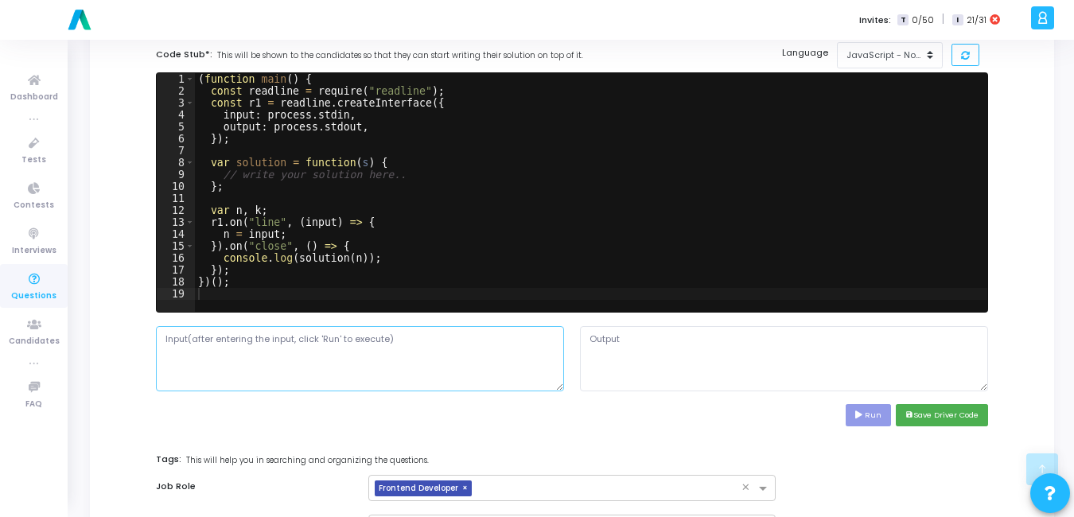
click at [371, 359] on textarea at bounding box center [360, 358] width 408 height 65
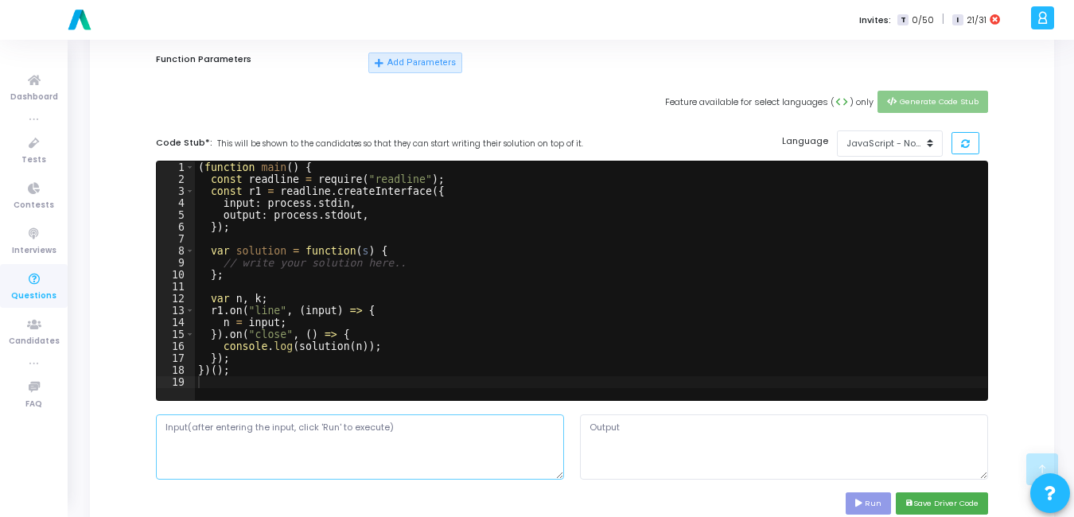
scroll to position [390, 0]
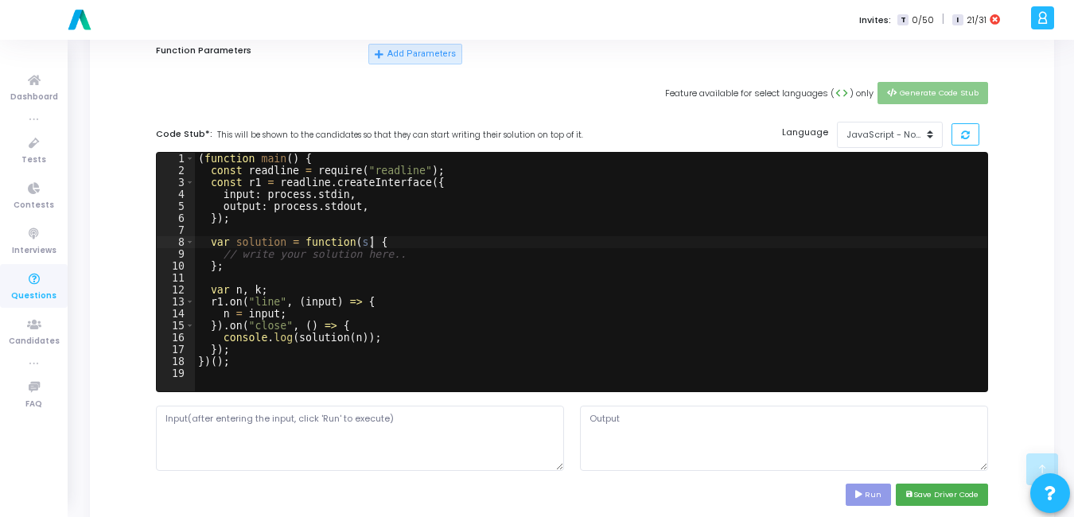
click at [391, 250] on div "( function main ( ) { const readline = require ( "readline" ) ; const r1 = read…" at bounding box center [591, 284] width 793 height 263
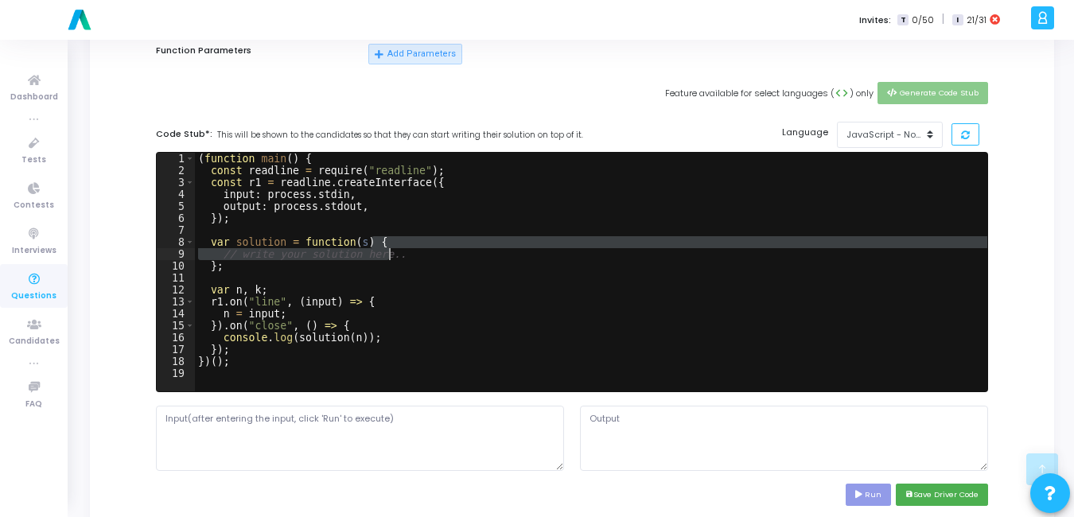
click at [416, 260] on div "( function main ( ) { const readline = require ( "readline" ) ; const r1 = read…" at bounding box center [591, 272] width 793 height 239
type textarea "// write your solution here.."
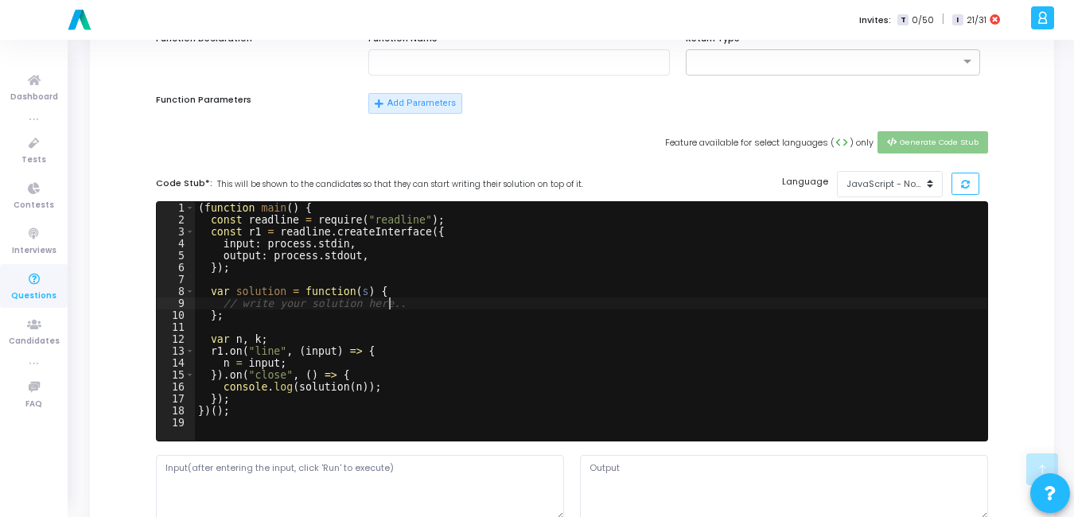
scroll to position [339, 0]
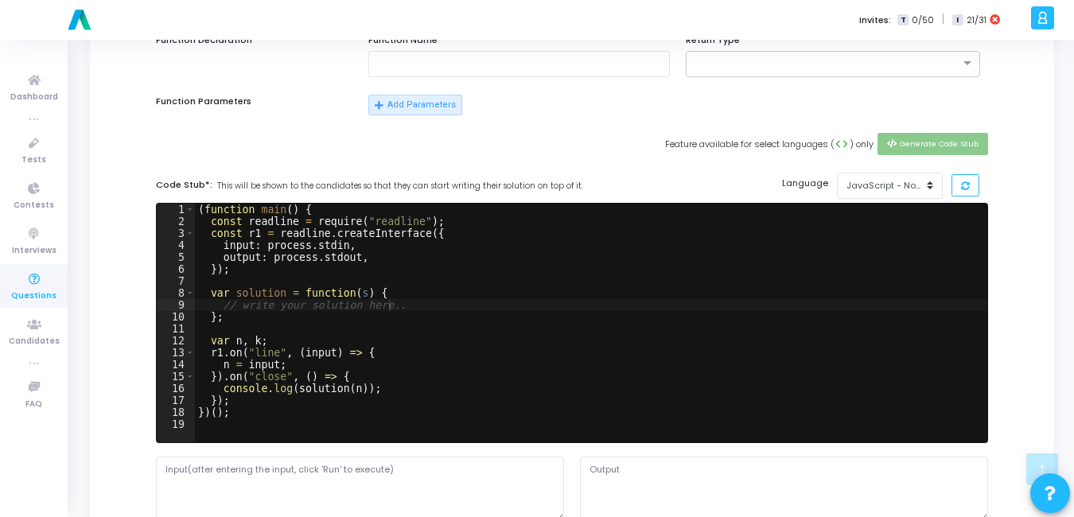
drag, startPoint x: 158, startPoint y: 186, endPoint x: 363, endPoint y: 181, distance: 204.6
click at [363, 181] on label "Code Stub*: This will be shown to the candidates so that they can start writing…" at bounding box center [369, 185] width 427 height 14
drag, startPoint x: 363, startPoint y: 181, endPoint x: 405, endPoint y: 187, distance: 42.7
click at [405, 187] on span "This will be shown to the candidates so that they can start writing their solut…" at bounding box center [400, 187] width 366 height 12
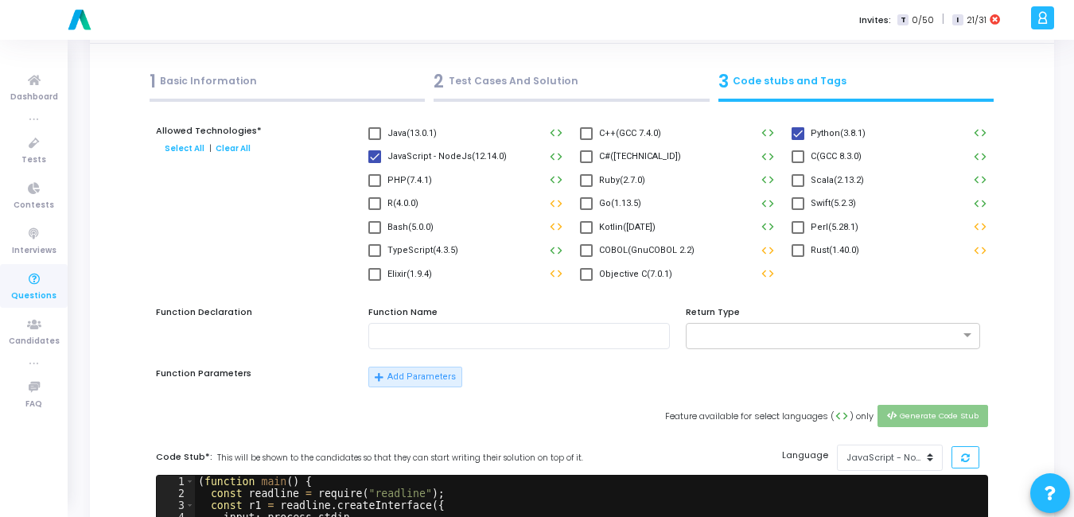
scroll to position [24, 0]
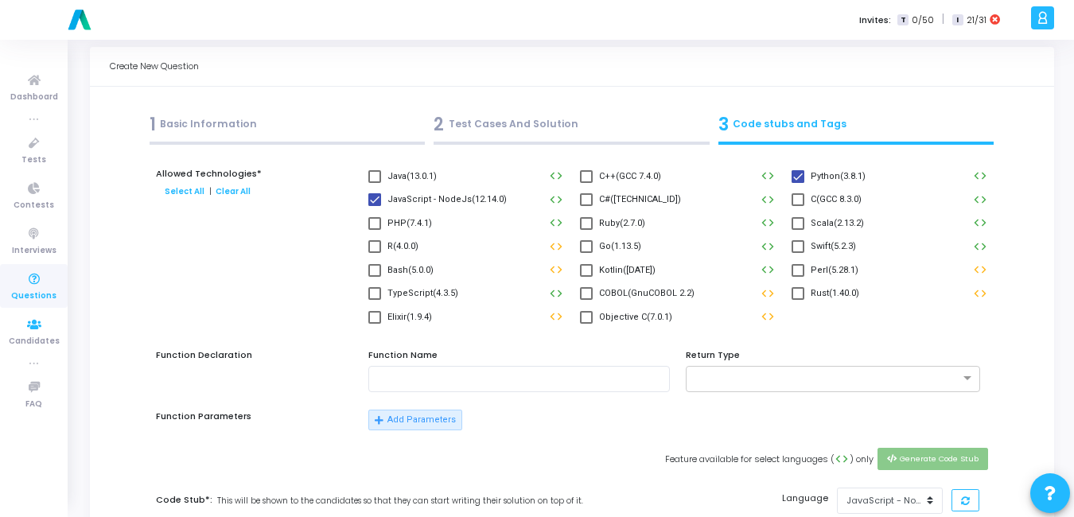
click at [33, 294] on span "Questions" at bounding box center [33, 297] width 45 height 14
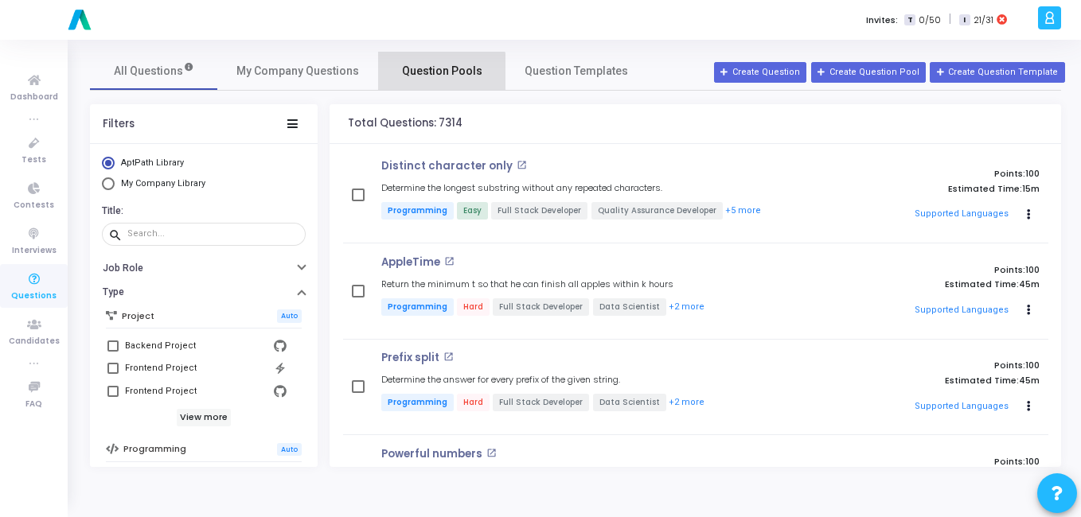
click at [402, 79] on span "Question Pools" at bounding box center [442, 71] width 80 height 17
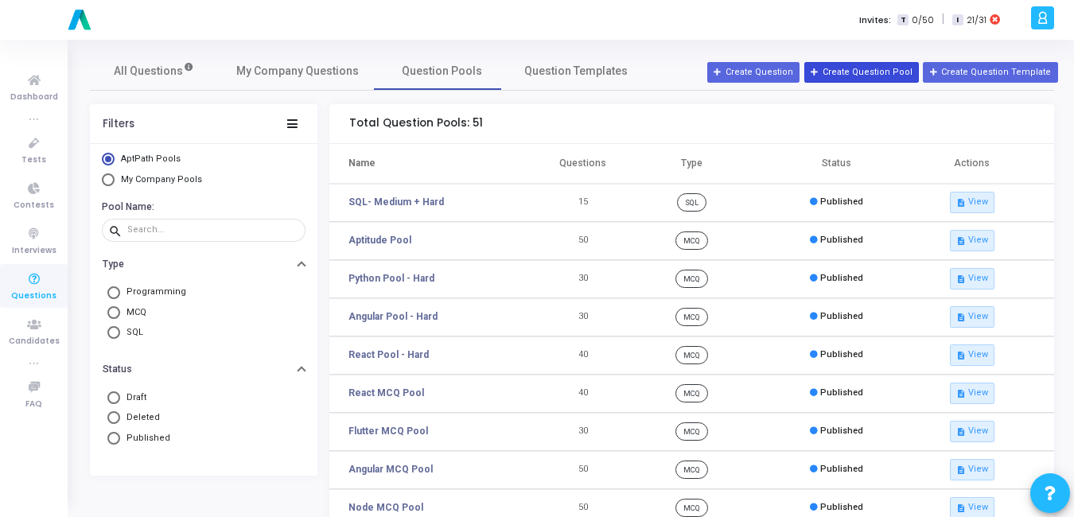
click at [863, 69] on button "Create Question Pool" at bounding box center [861, 72] width 115 height 21
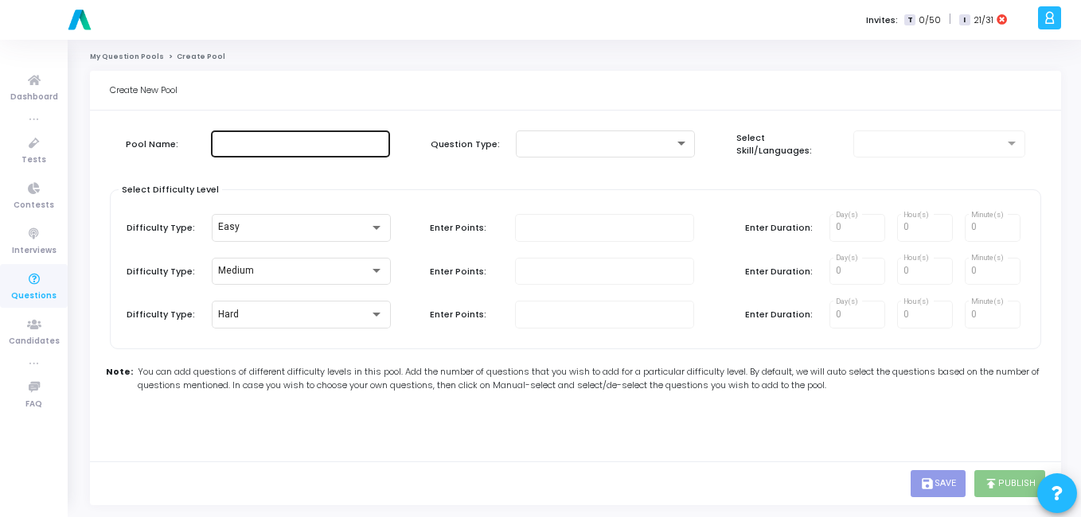
click at [266, 137] on div at bounding box center [300, 142] width 166 height 29
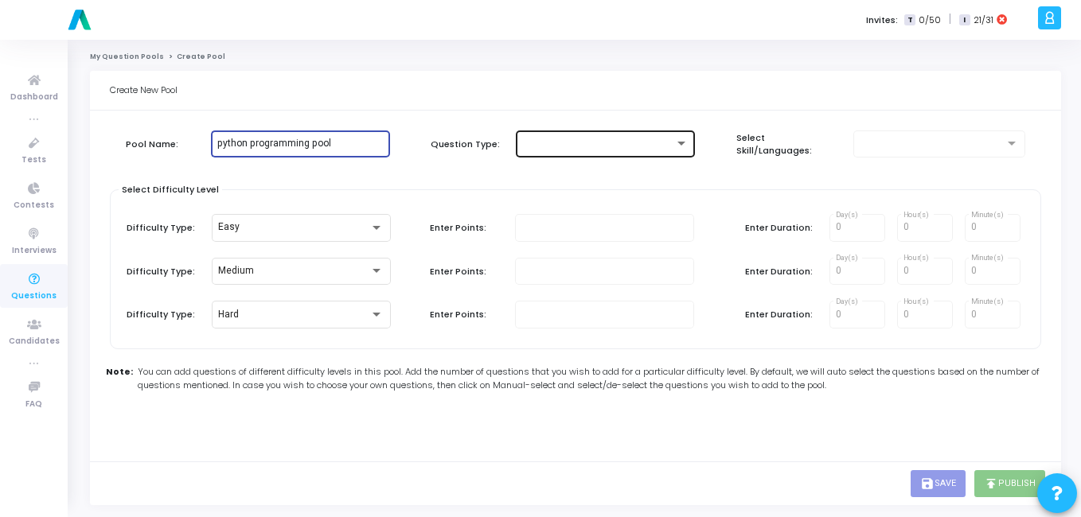
type input "python programming pool"
click at [572, 146] on div at bounding box center [598, 143] width 152 height 11
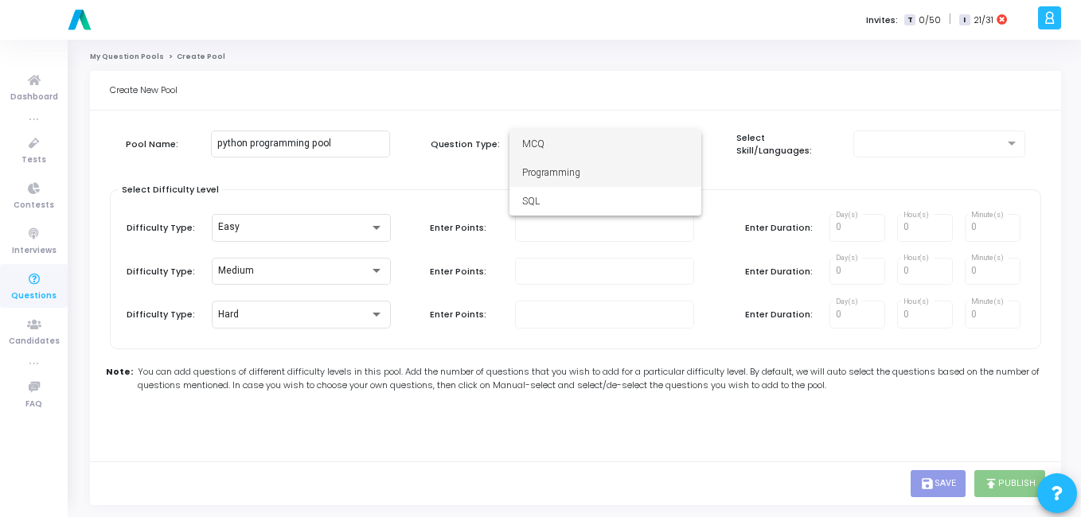
click at [570, 166] on span "Programming" at bounding box center [605, 172] width 166 height 29
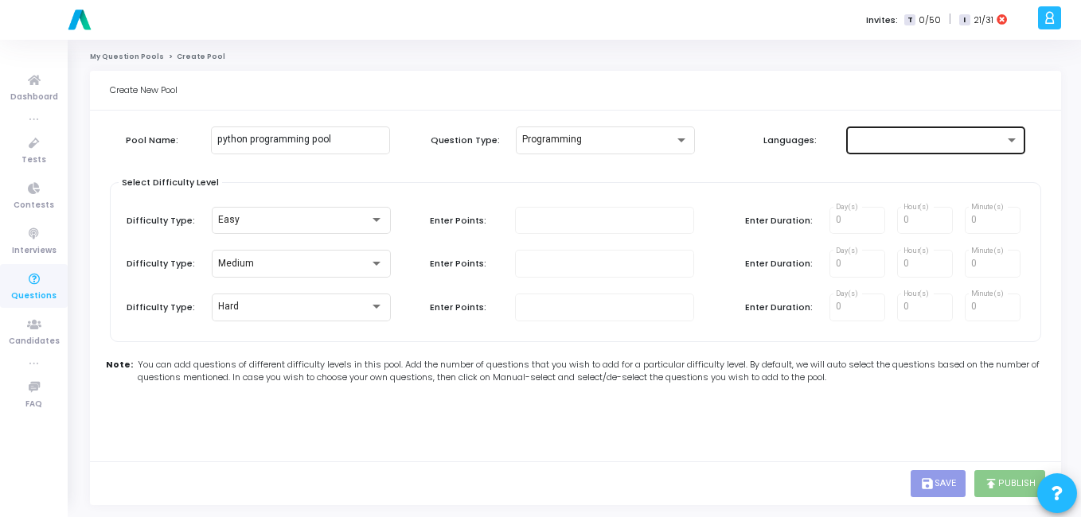
click at [914, 133] on div at bounding box center [935, 138] width 166 height 29
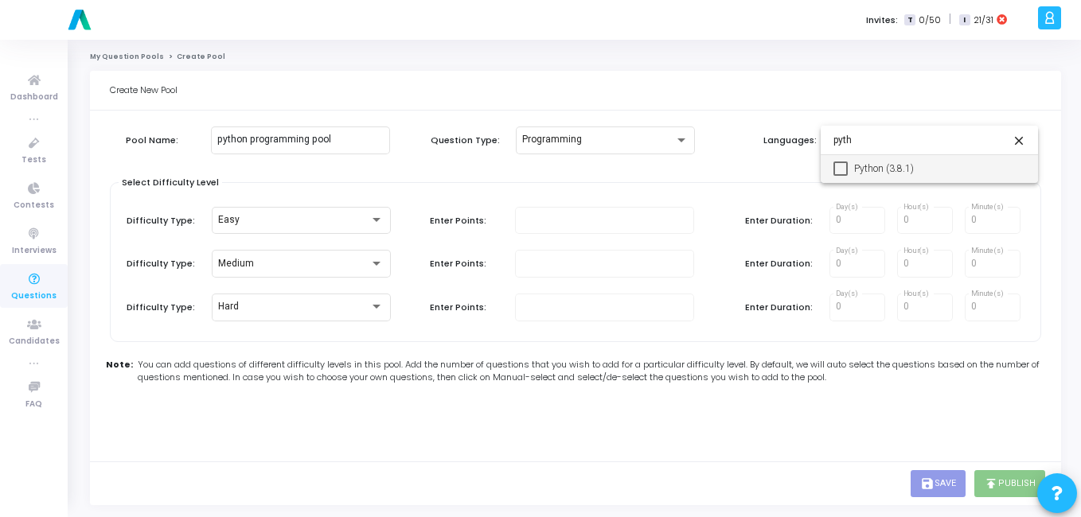
type input "pyth"
click at [901, 173] on span "Python (3.8.1)" at bounding box center [939, 168] width 171 height 29
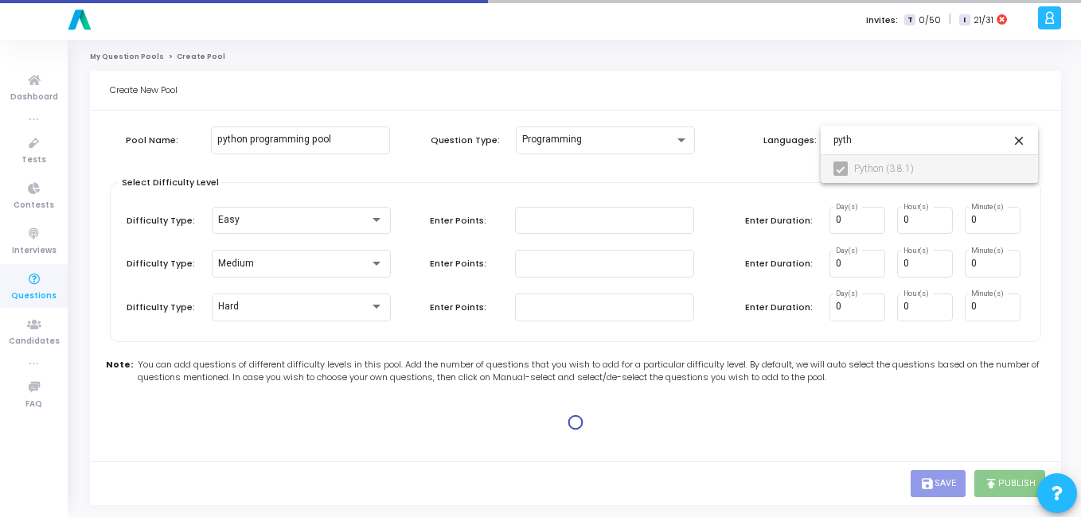
type input "100"
type input "15"
type input "100"
type input "30"
type input "100"
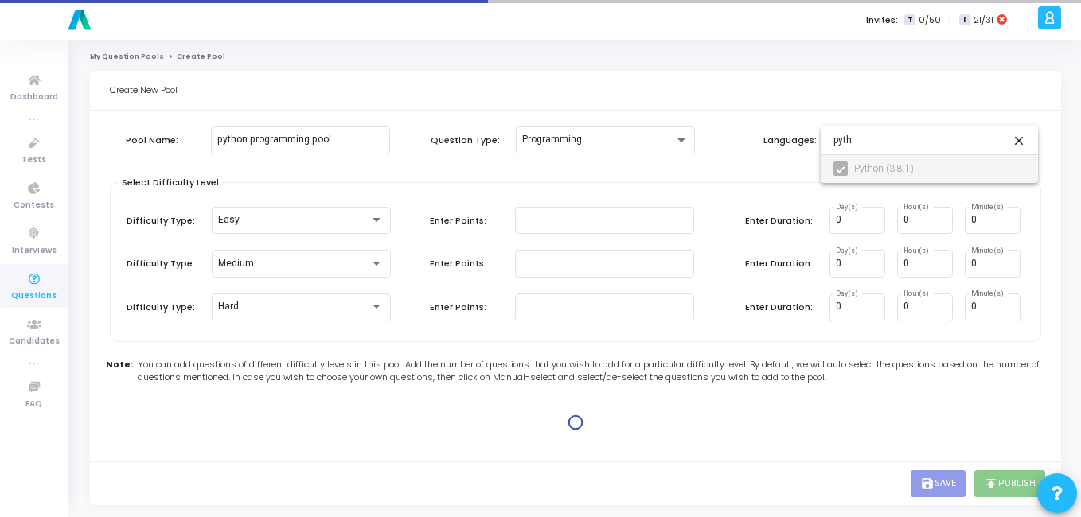
type input "45"
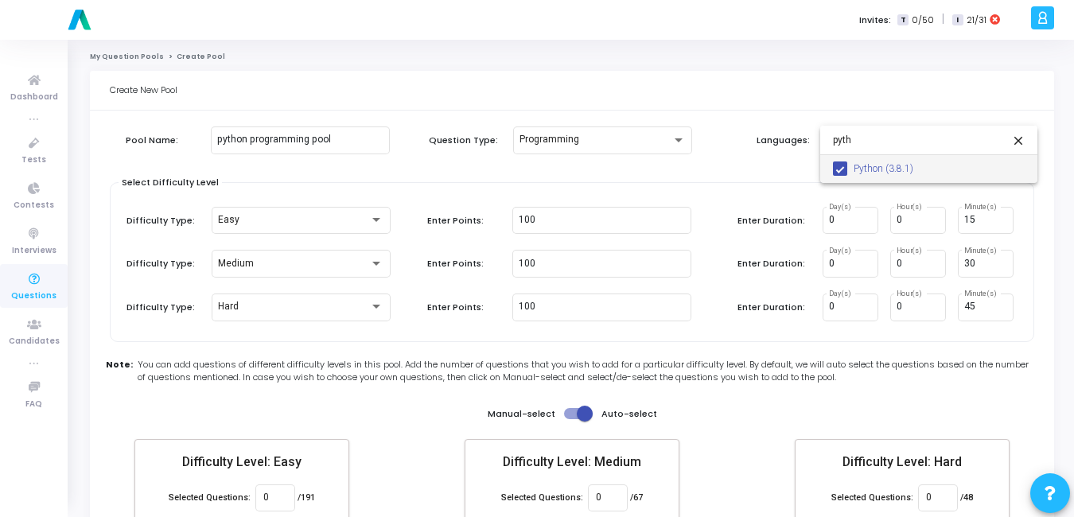
click at [762, 169] on div at bounding box center [537, 258] width 1074 height 517
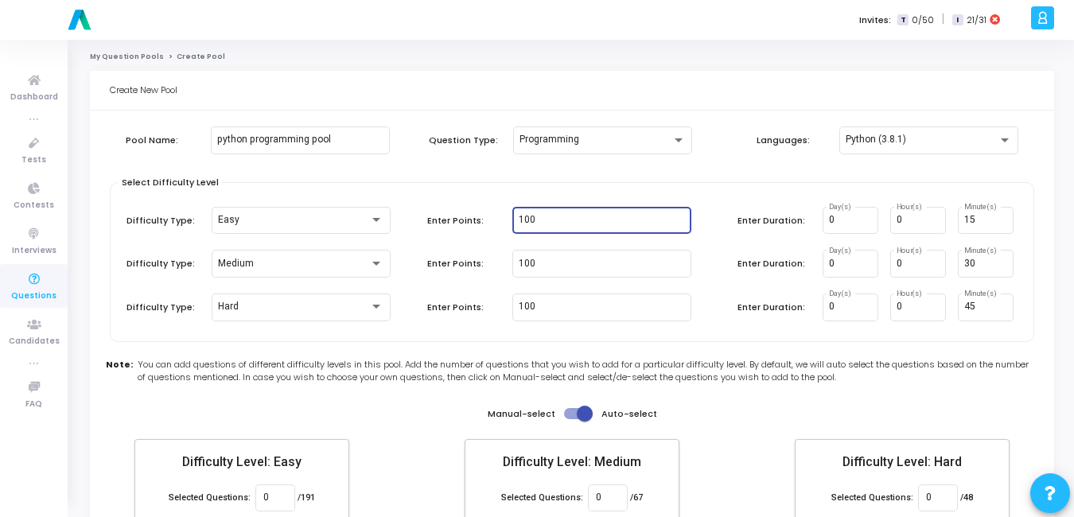
click at [577, 223] on input "100" at bounding box center [602, 220] width 166 height 11
type input "1"
type input "5"
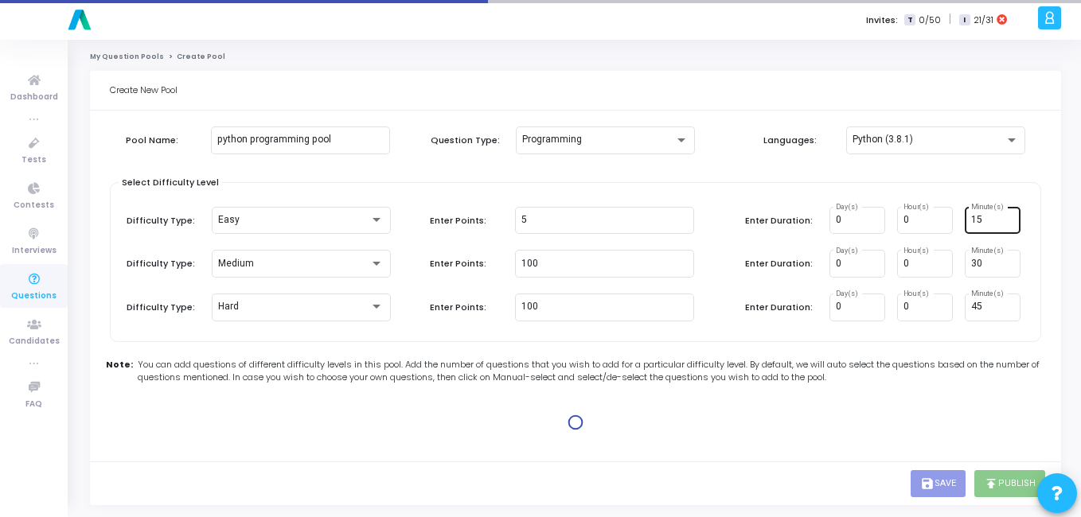
click at [1006, 212] on div "15 Minute(s)" at bounding box center [992, 219] width 43 height 29
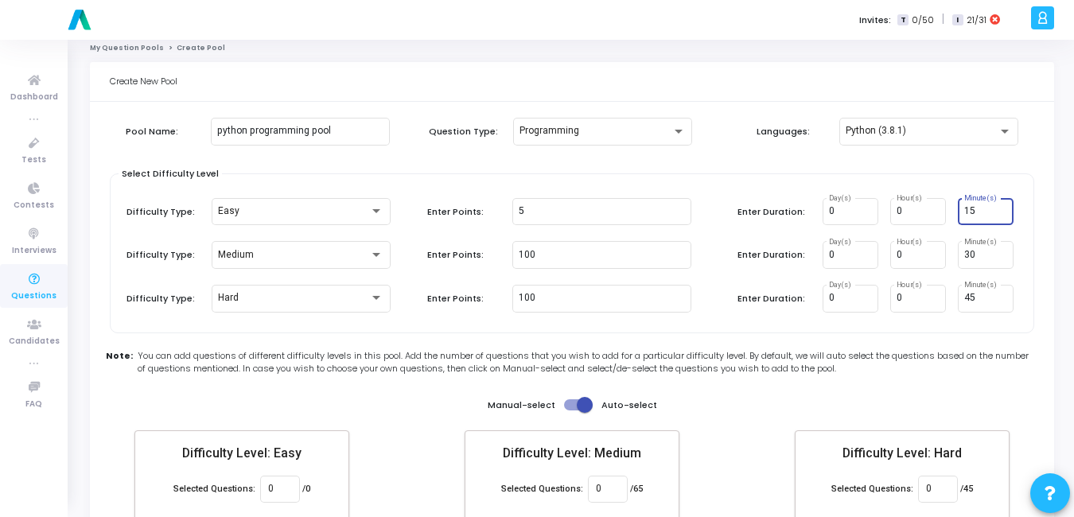
scroll to position [8, 0]
click at [559, 208] on input "5" at bounding box center [602, 212] width 166 height 11
click at [984, 211] on input "15" at bounding box center [985, 212] width 43 height 11
type input "1"
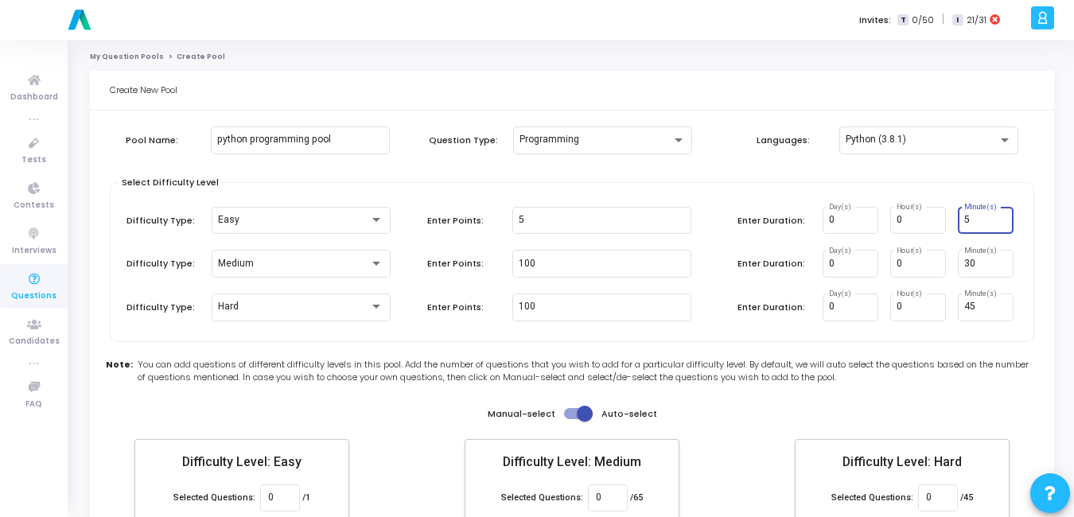
scroll to position [69, 0]
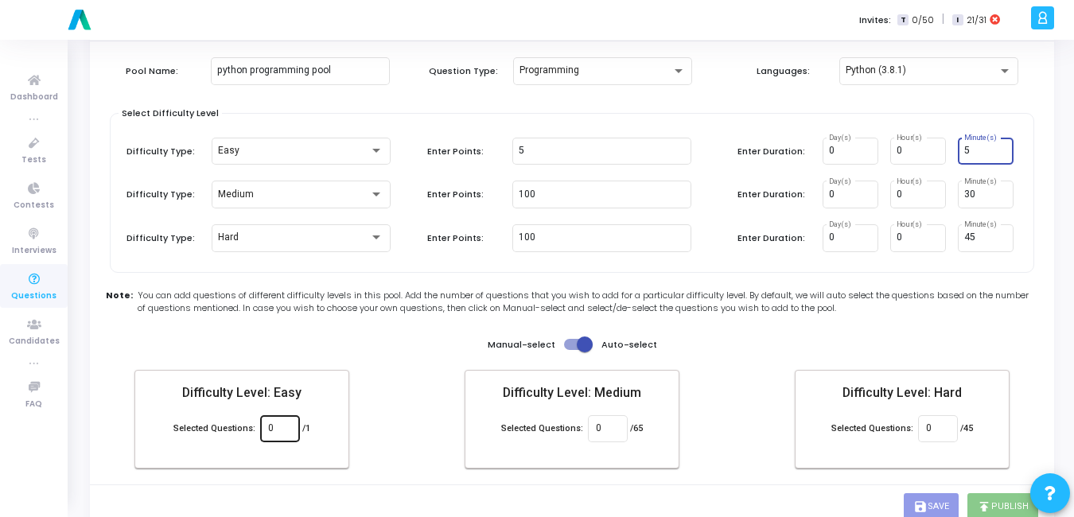
type input "5"
click at [275, 430] on input "0" at bounding box center [279, 428] width 23 height 11
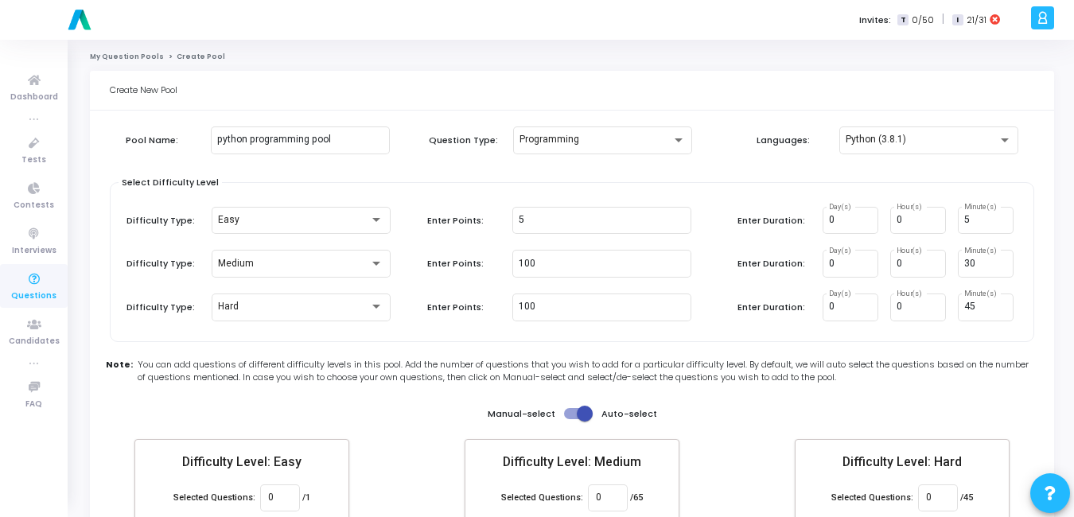
click at [44, 282] on icon at bounding box center [34, 280] width 33 height 20
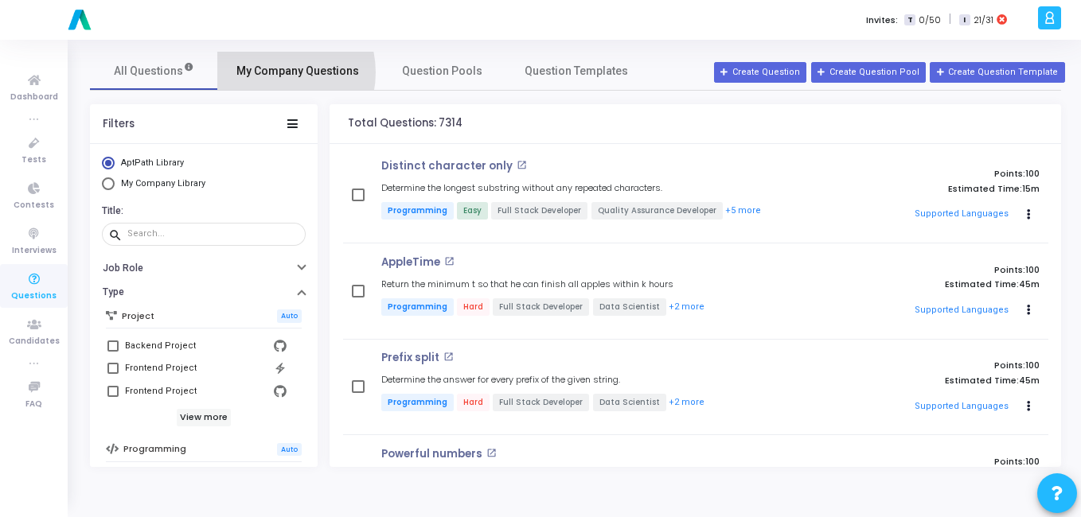
click at [273, 72] on span "My Company Questions" at bounding box center [297, 71] width 123 height 17
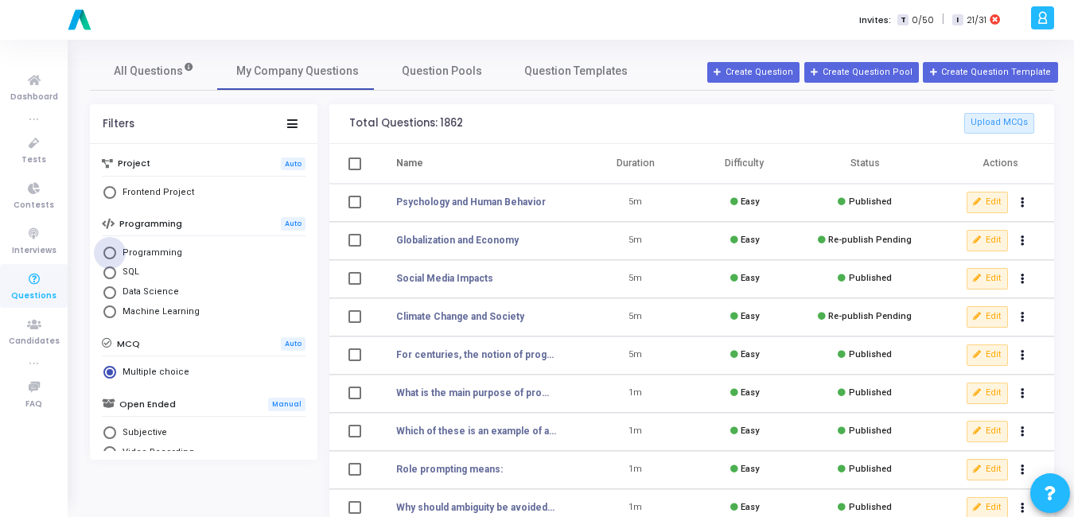
click at [148, 249] on span "Programming" at bounding box center [149, 254] width 66 height 14
click at [116, 249] on input "Programming" at bounding box center [109, 253] width 13 height 13
radio input "true"
radio input "false"
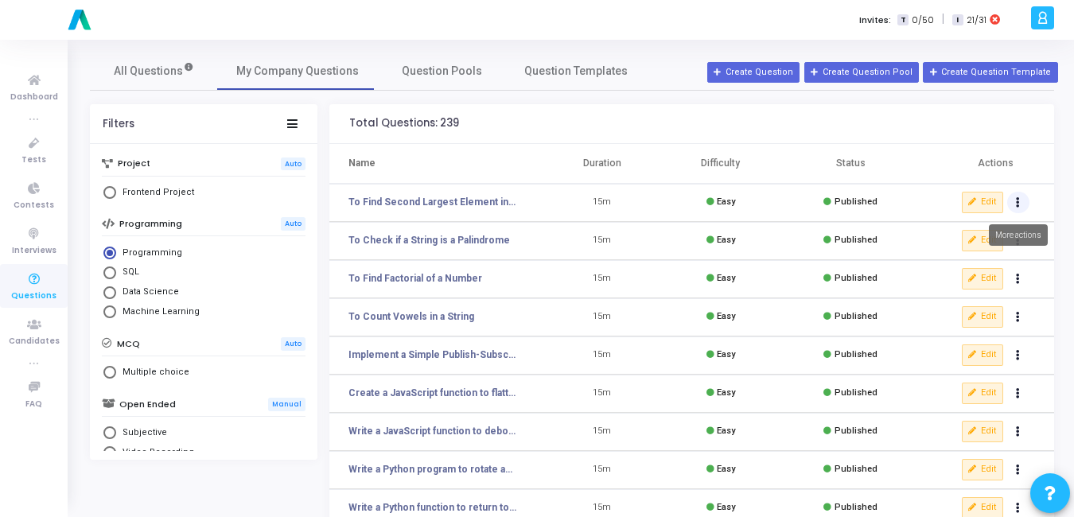
click at [1013, 202] on button "Actions" at bounding box center [1018, 203] width 22 height 22
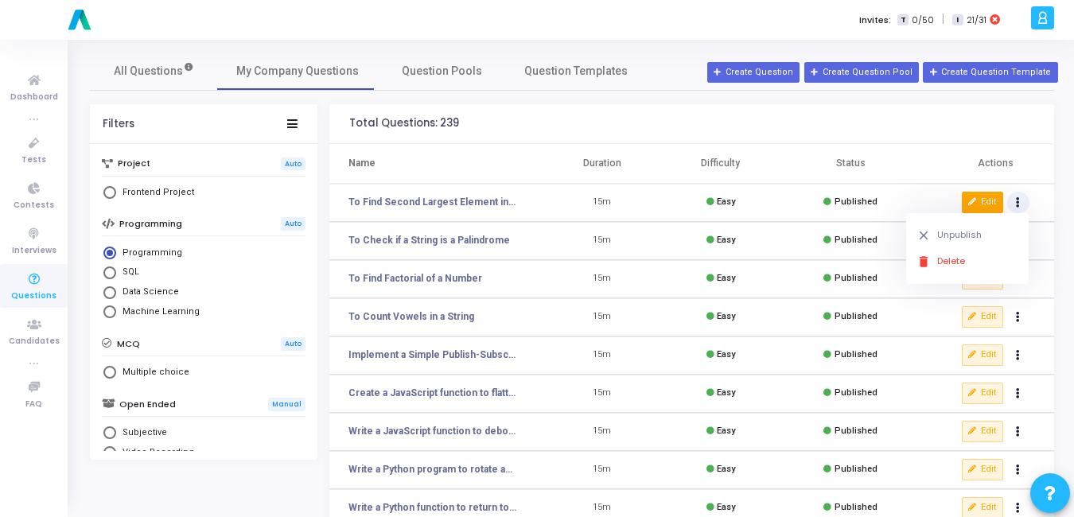
click at [985, 203] on button "Edit" at bounding box center [982, 202] width 41 height 21
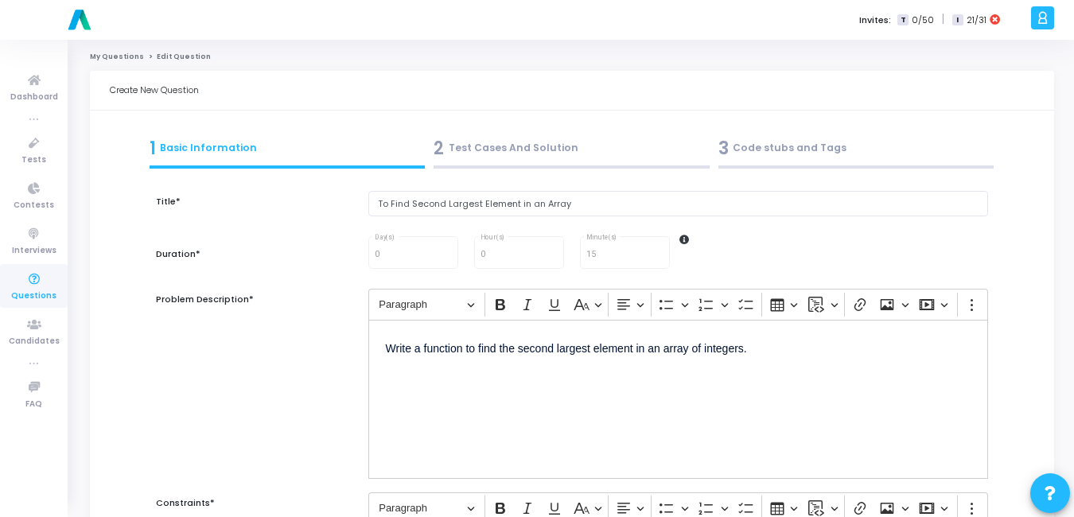
click at [785, 164] on div "3 Code stubs and Tags" at bounding box center [856, 152] width 285 height 43
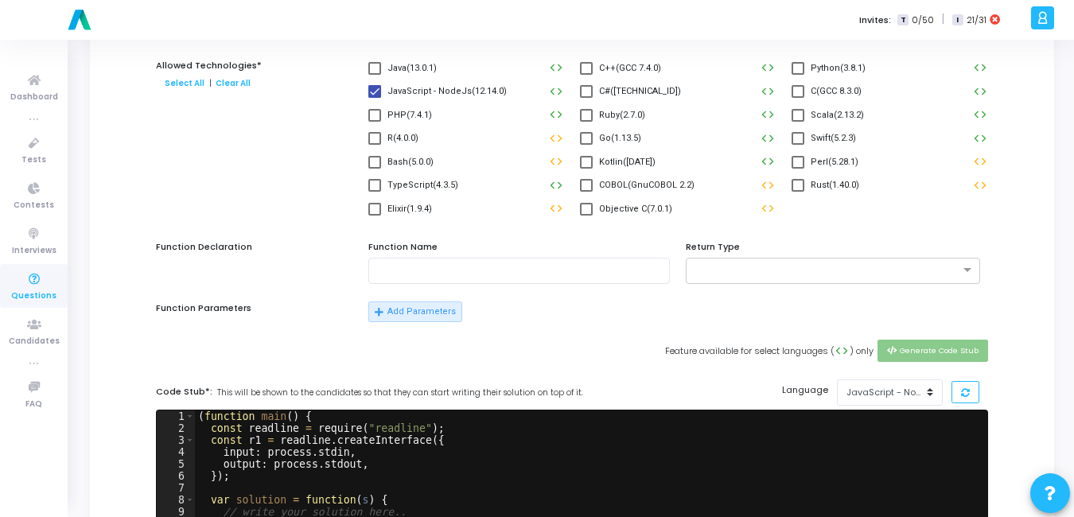
scroll to position [120, 0]
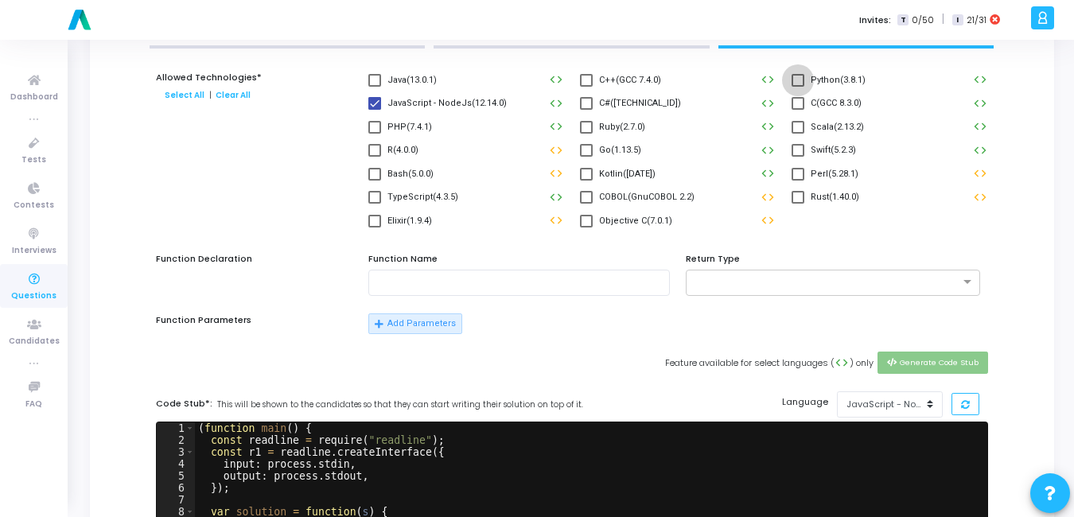
click at [797, 81] on span at bounding box center [798, 80] width 13 height 13
click at [797, 87] on input "Python(3.8.1)" at bounding box center [797, 87] width 1 height 1
checkbox input "true"
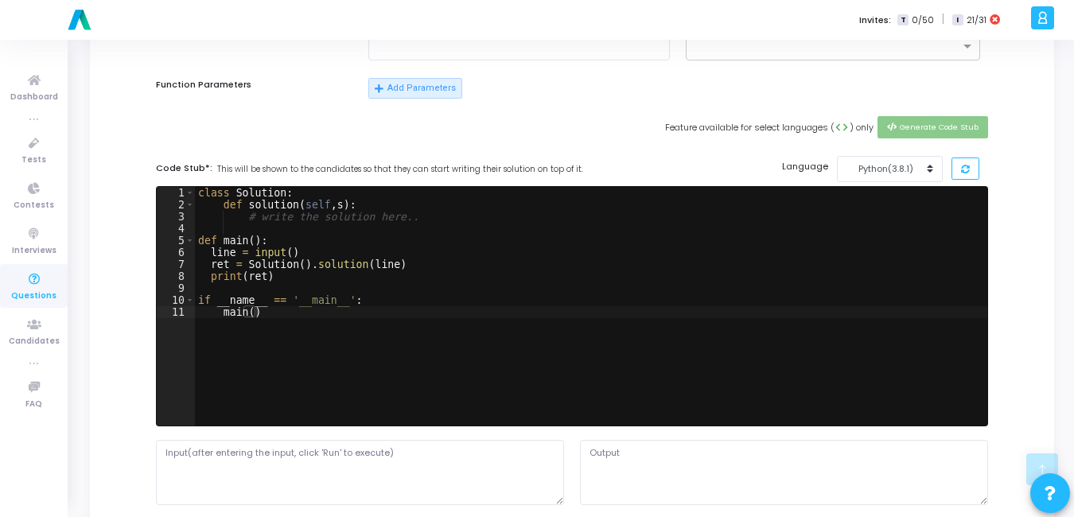
scroll to position [355, 0]
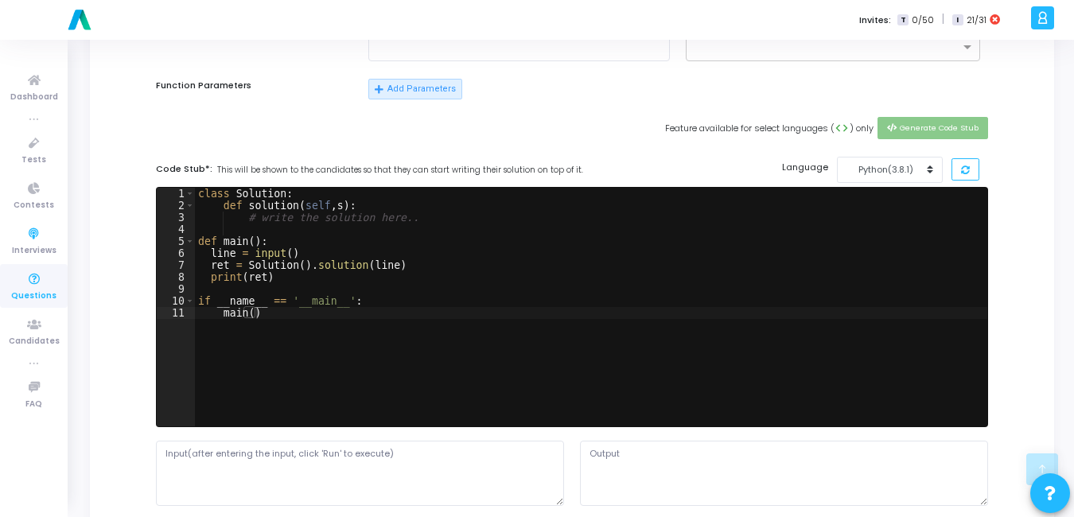
click at [40, 275] on icon at bounding box center [34, 280] width 33 height 20
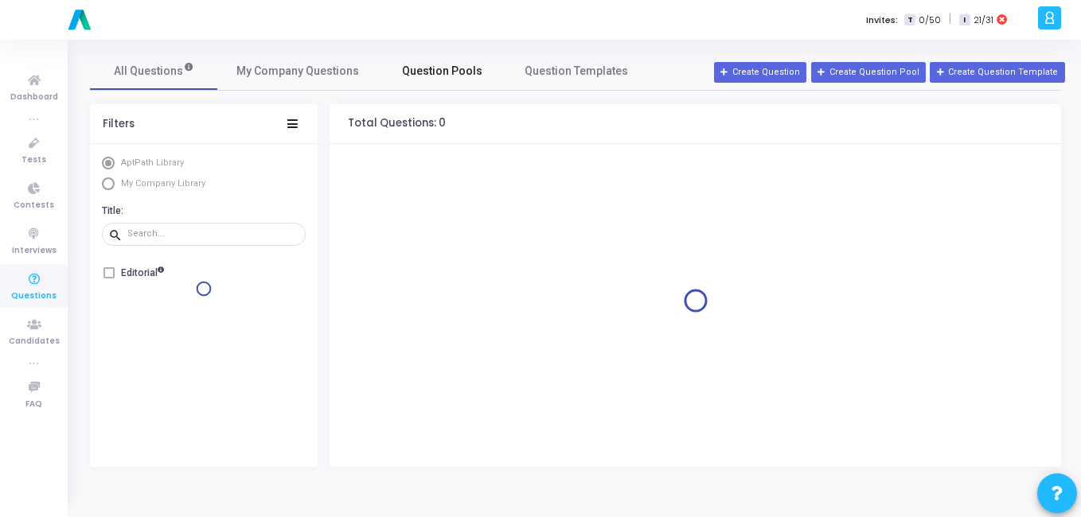
click at [460, 78] on span "Question Pools" at bounding box center [442, 71] width 80 height 17
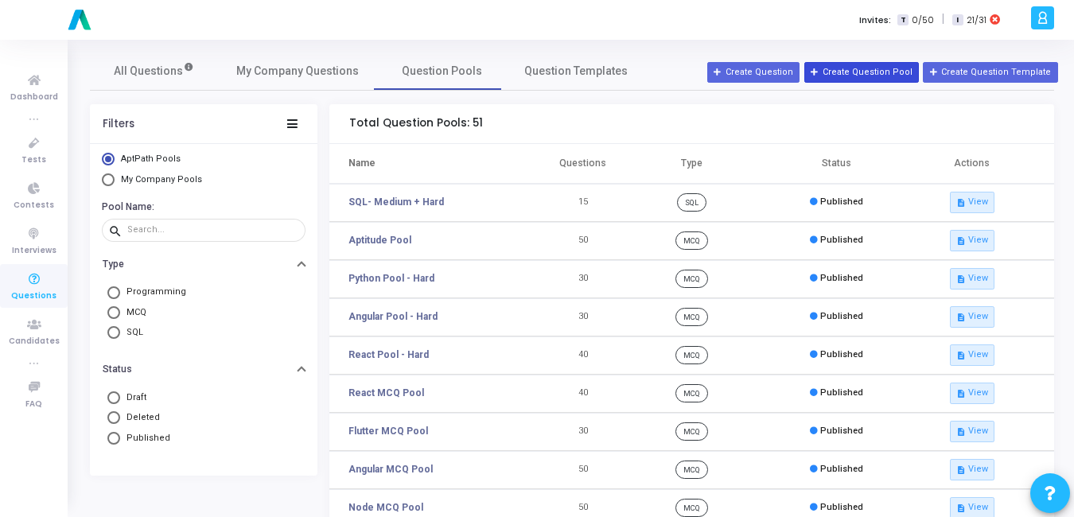
click at [845, 69] on button "Create Question Pool" at bounding box center [861, 72] width 115 height 21
click at [462, 80] on link "Question Pools" at bounding box center [441, 71] width 127 height 38
click at [156, 172] on mat-radio-group "AptPath Pools My Company Pools" at bounding box center [204, 171] width 204 height 37
click at [155, 177] on span "My Company Pools" at bounding box center [161, 179] width 81 height 10
click at [115, 177] on input "My Company Pools" at bounding box center [108, 179] width 13 height 13
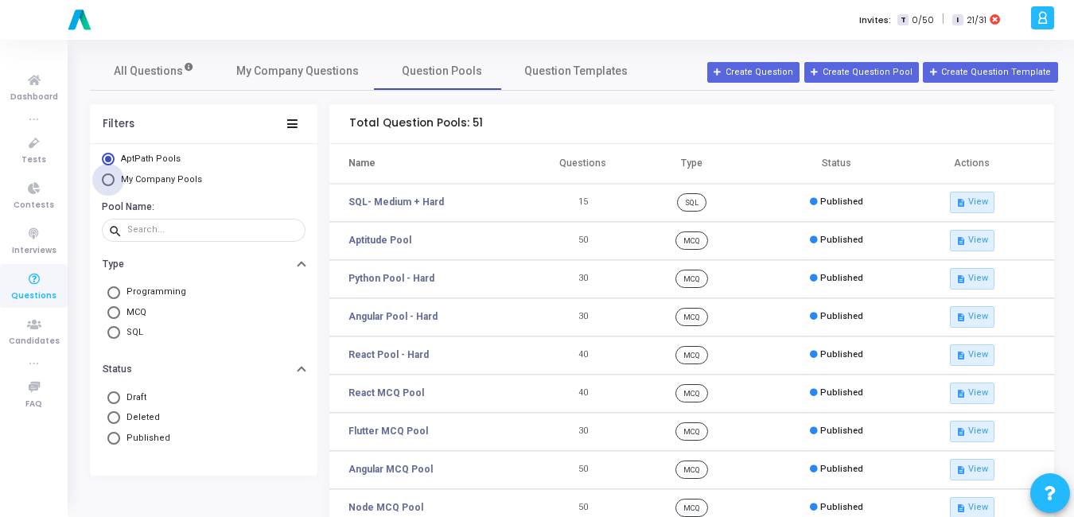
radio input "true"
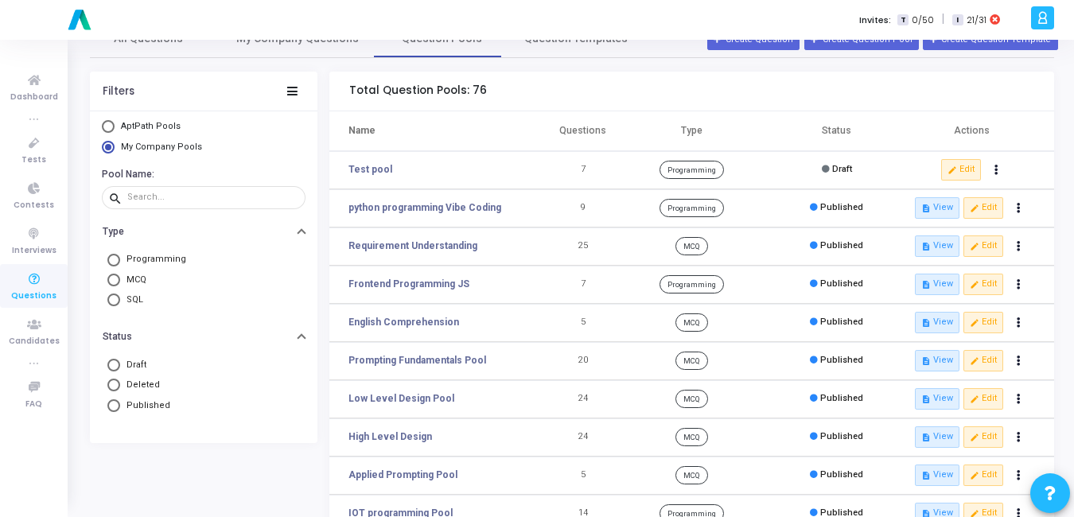
scroll to position [31, 0]
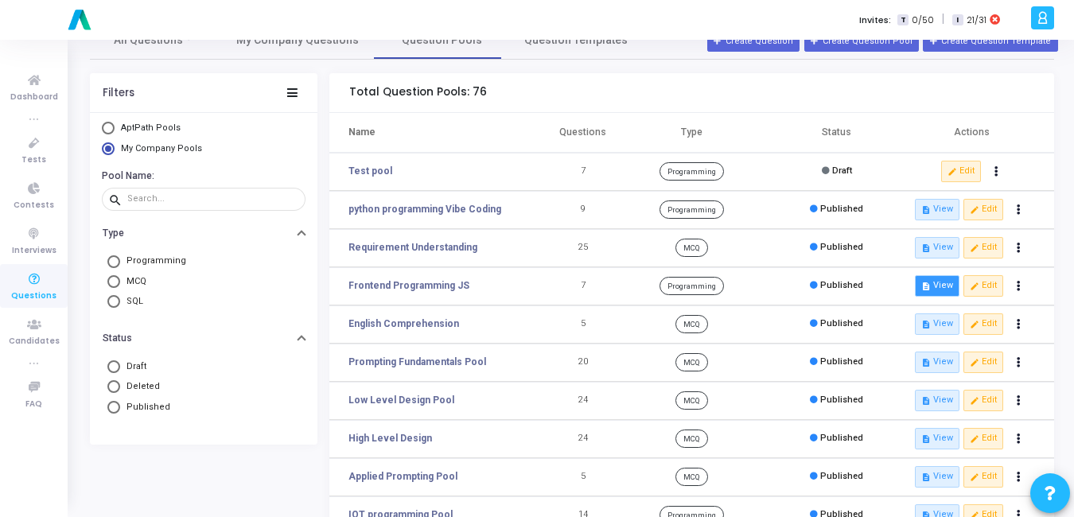
click at [932, 287] on button "description View" at bounding box center [937, 285] width 45 height 21
